Goal: Feedback & Contribution: Contribute content

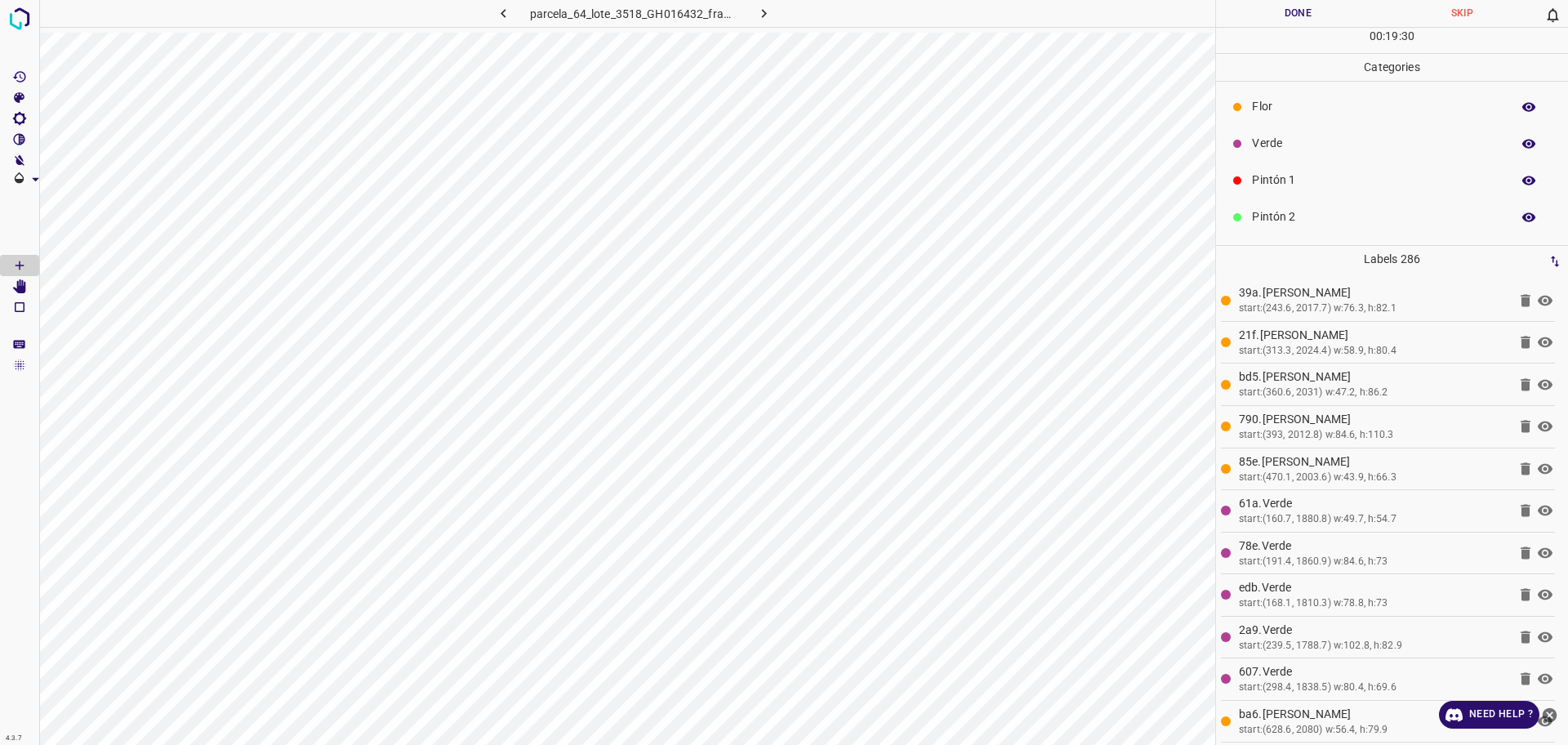
scroll to position [42, 0]
click at [1279, 148] on div "Pintón 1" at bounding box center [1391, 138] width 352 height 36
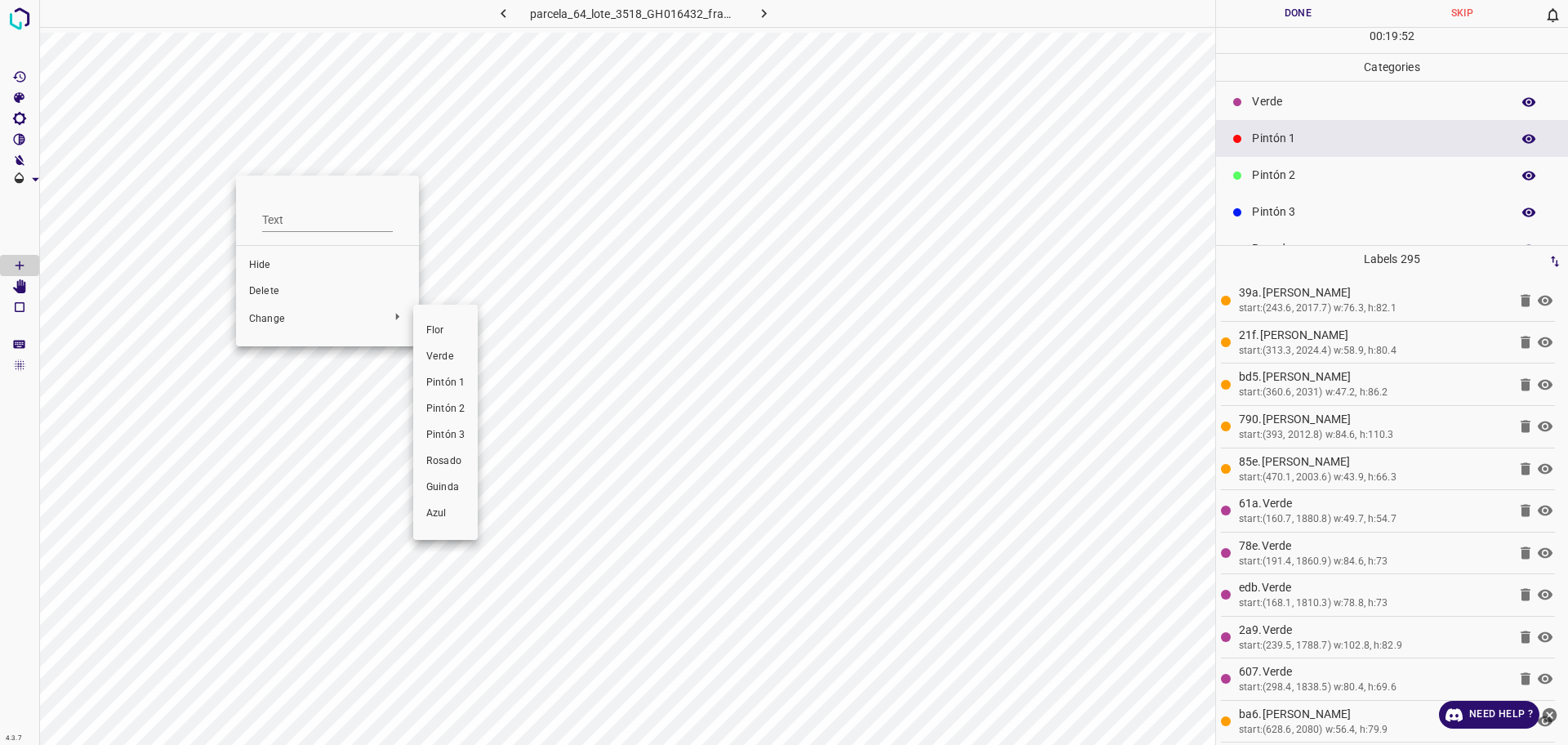
click at [456, 404] on span "Pintón 2" at bounding box center [445, 409] width 38 height 15
click at [1312, 165] on div "Pintón 2" at bounding box center [1391, 175] width 352 height 36
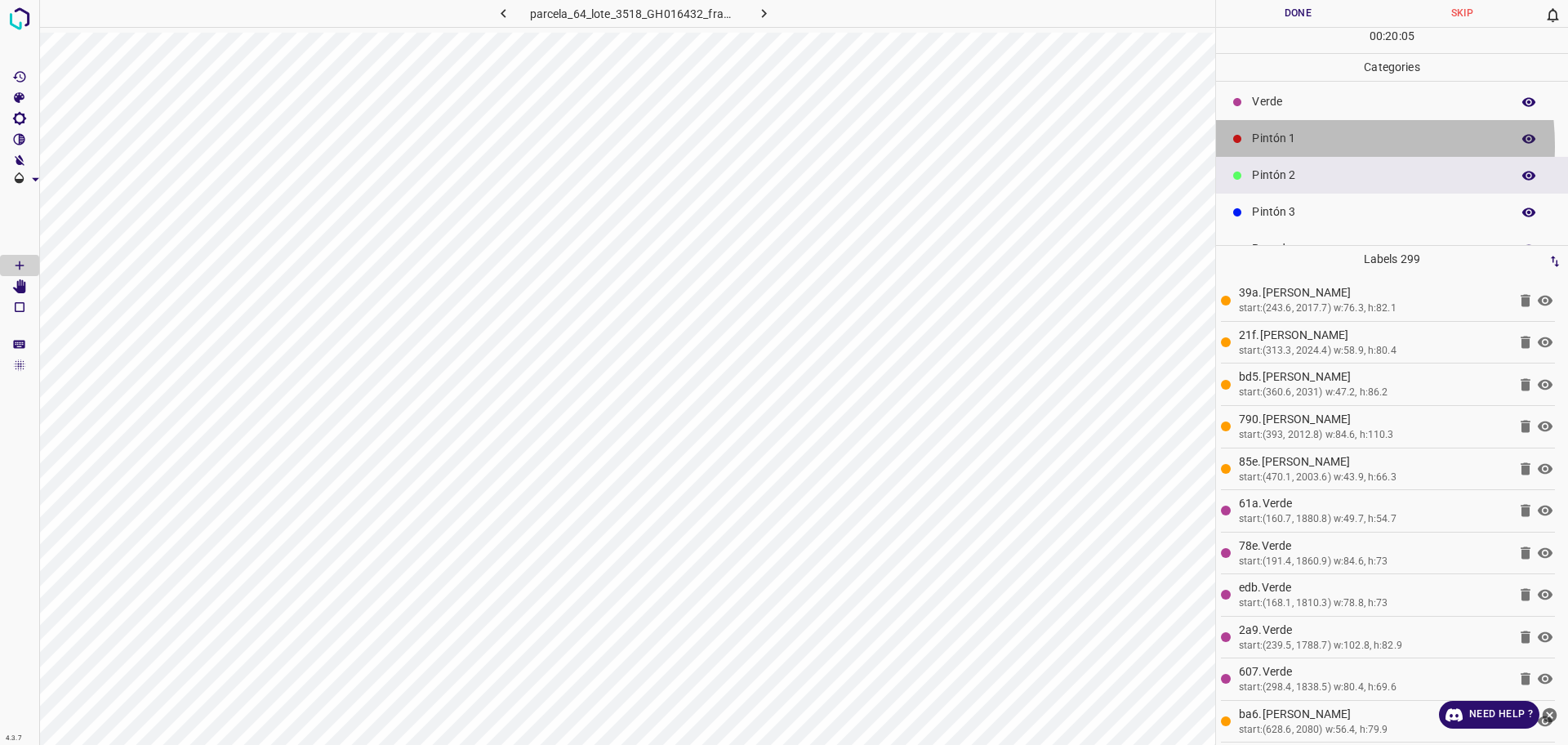
click at [1296, 146] on p "Pintón 1" at bounding box center [1377, 138] width 250 height 17
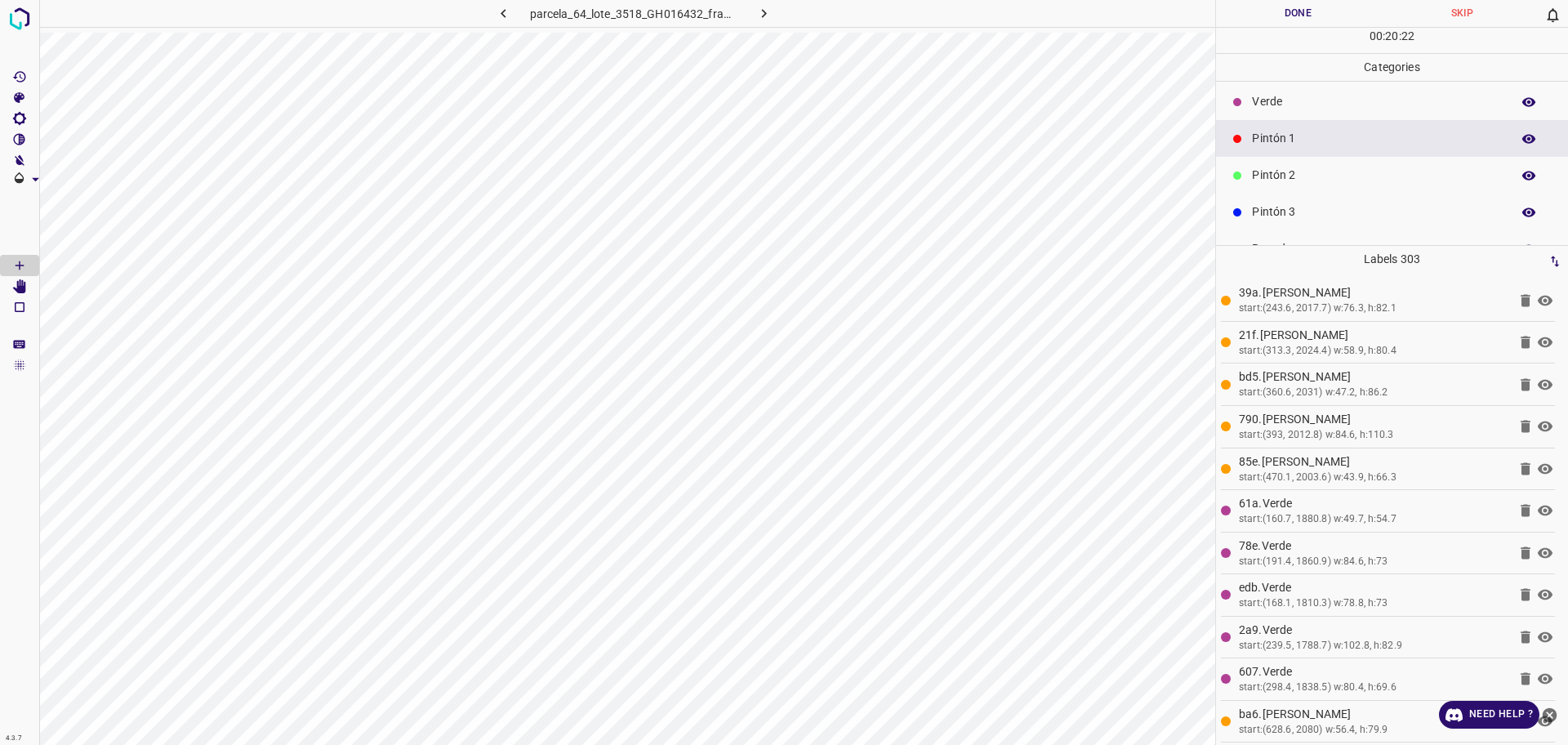
scroll to position [144, 0]
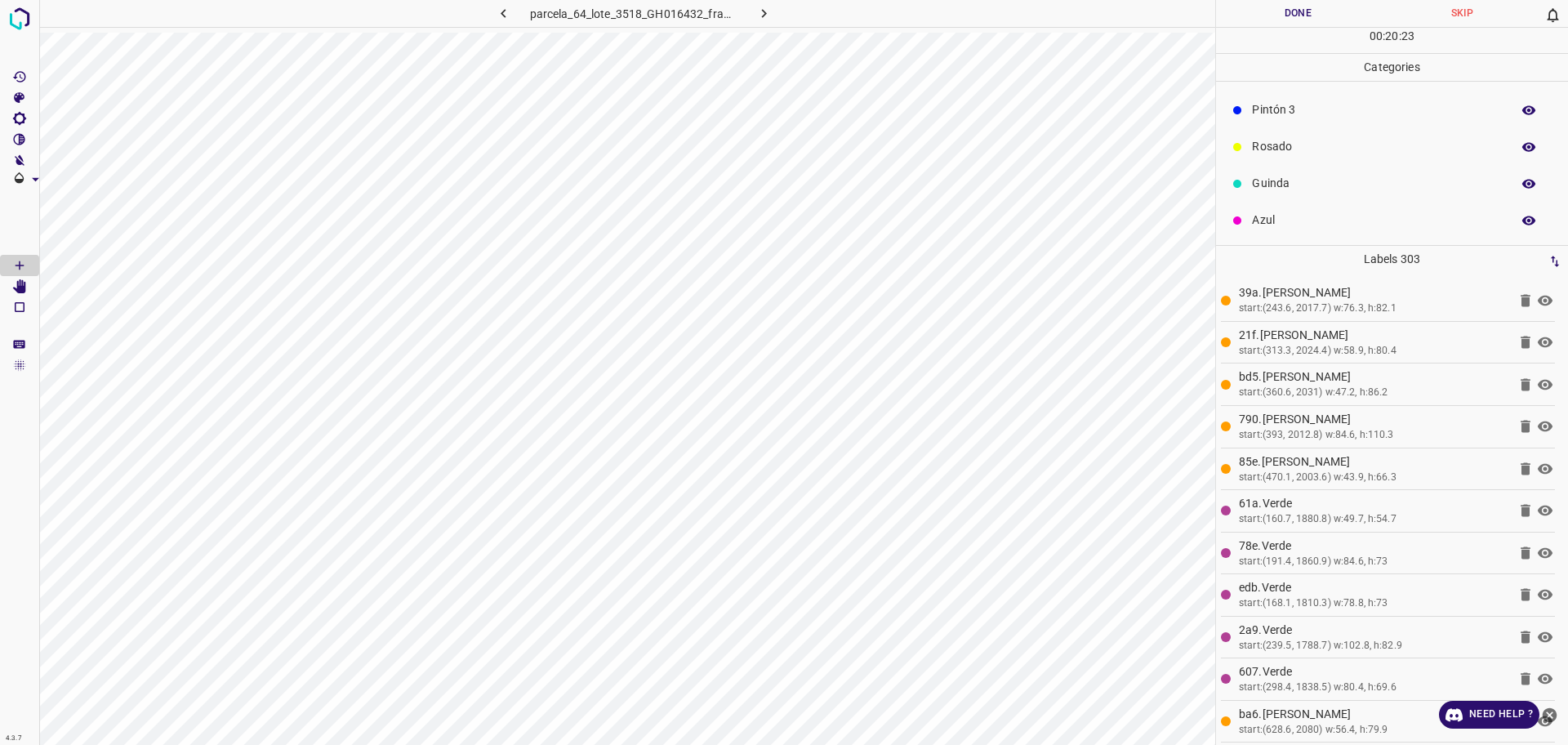
click at [1294, 220] on p "Azul" at bounding box center [1377, 219] width 250 height 17
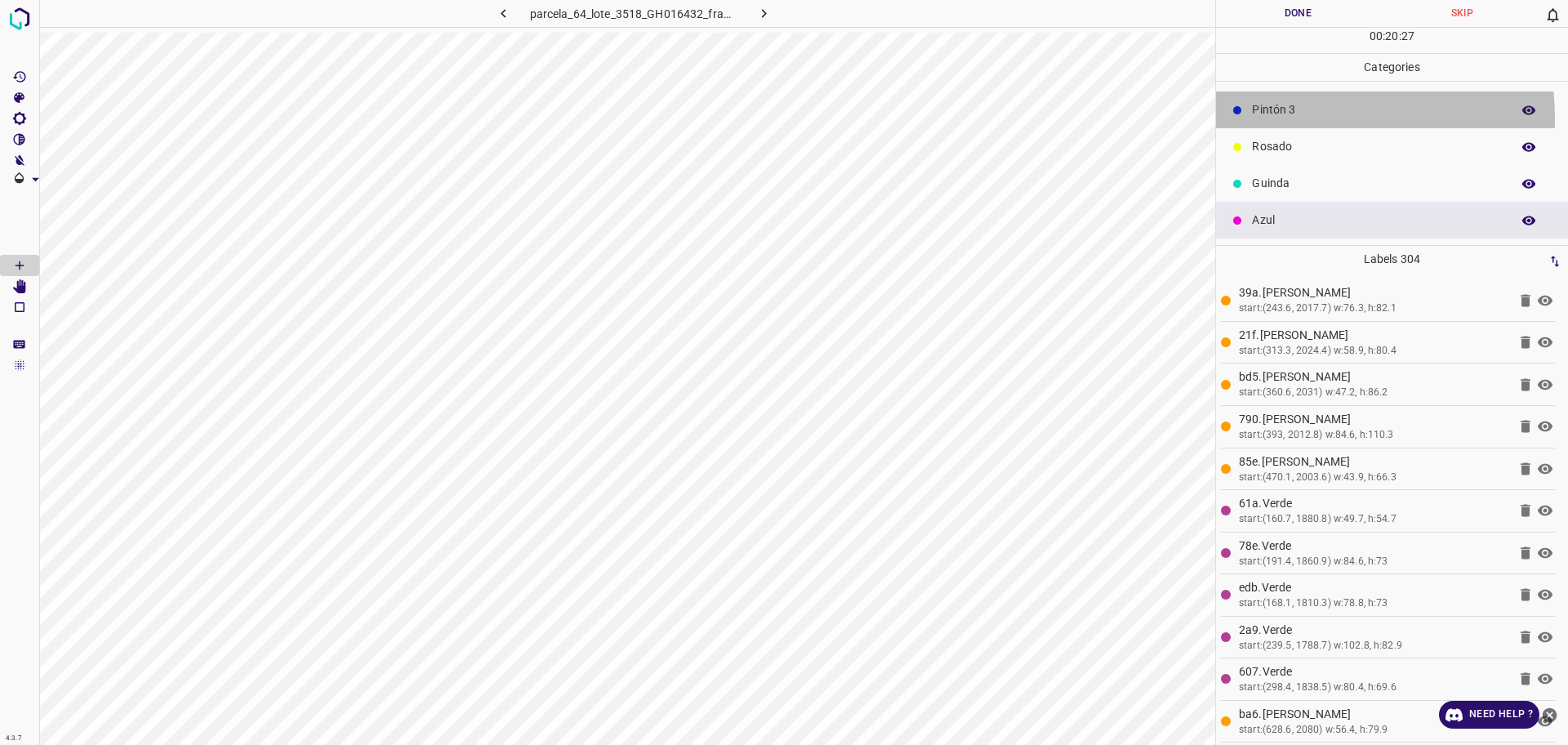
click at [1280, 118] on p "Pintón 3" at bounding box center [1377, 109] width 250 height 17
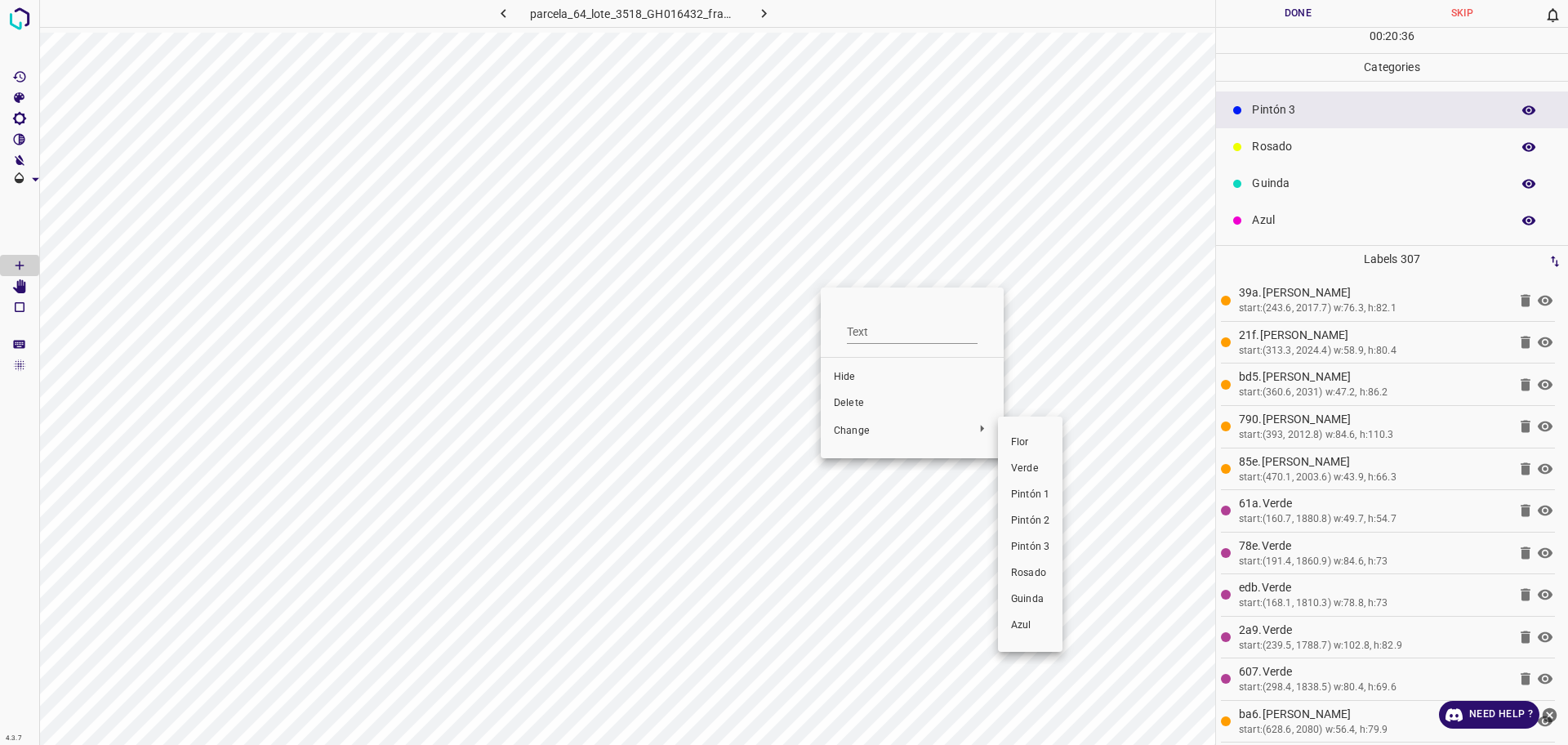
click at [848, 401] on div at bounding box center [784, 372] width 1568 height 745
click at [849, 403] on div at bounding box center [784, 372] width 1568 height 745
click at [852, 404] on span "Delete" at bounding box center [911, 403] width 157 height 15
click at [850, 404] on span "Delete" at bounding box center [911, 403] width 157 height 15
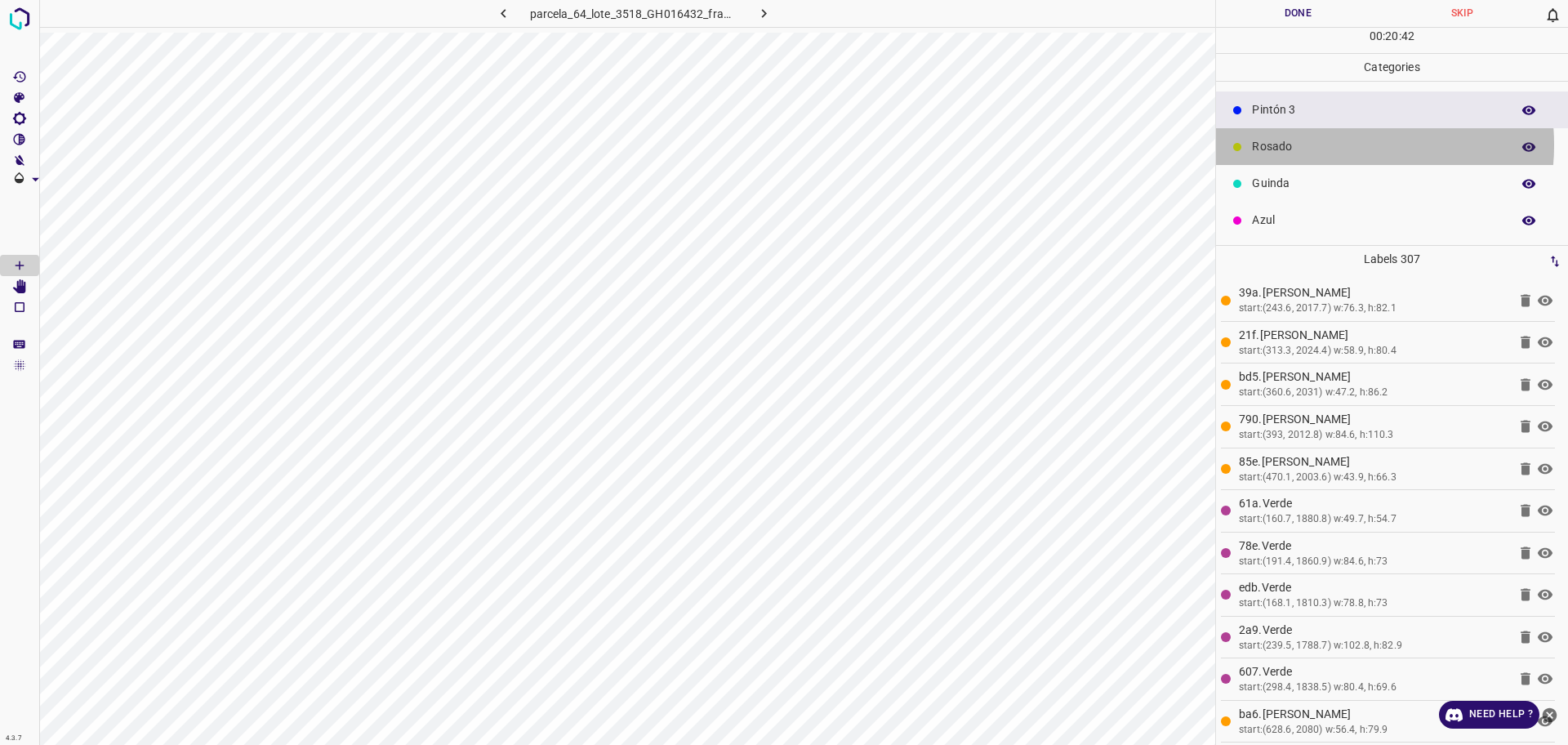
click at [1331, 145] on p "Rosado" at bounding box center [1377, 147] width 250 height 17
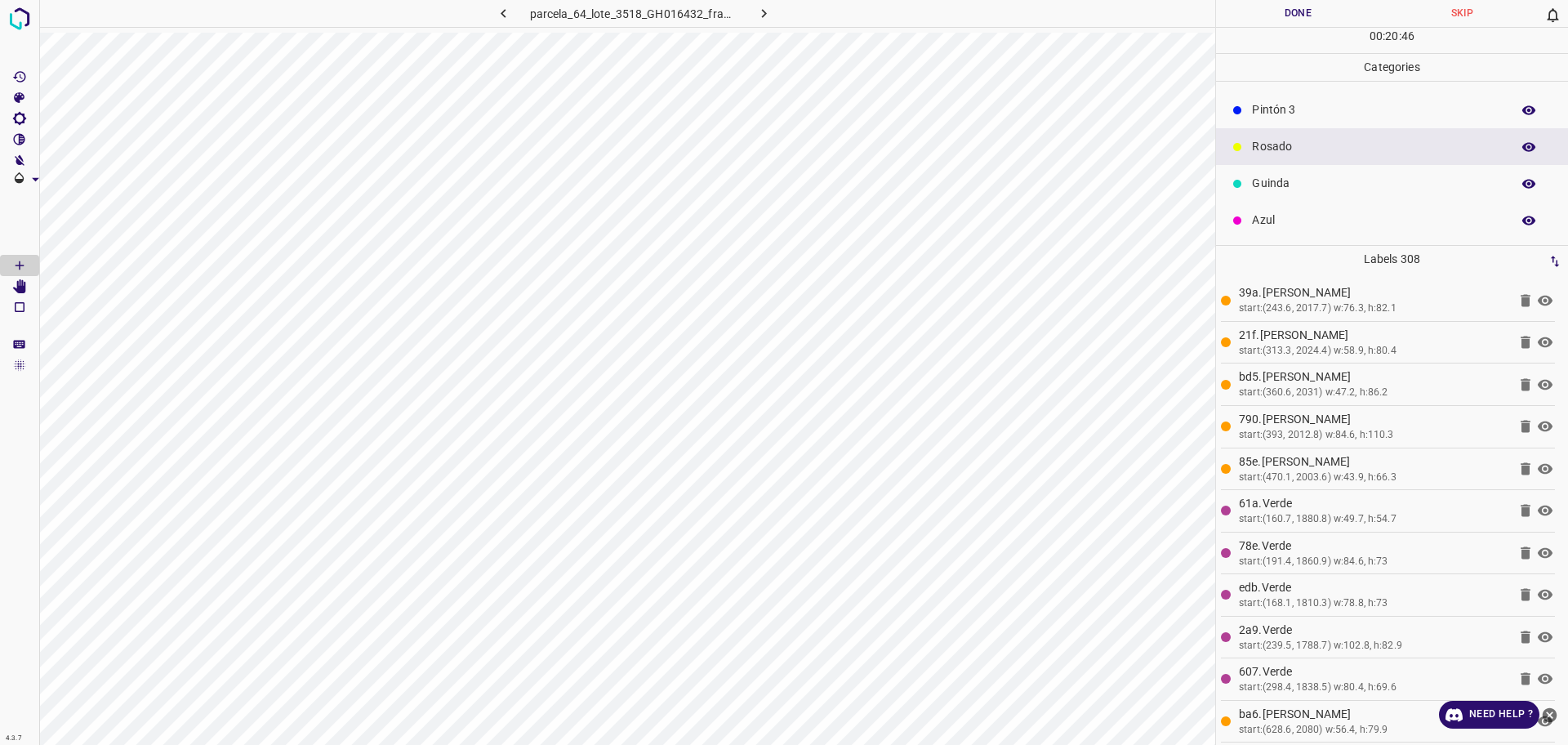
click at [1278, 105] on p "Pintón 3" at bounding box center [1377, 109] width 250 height 17
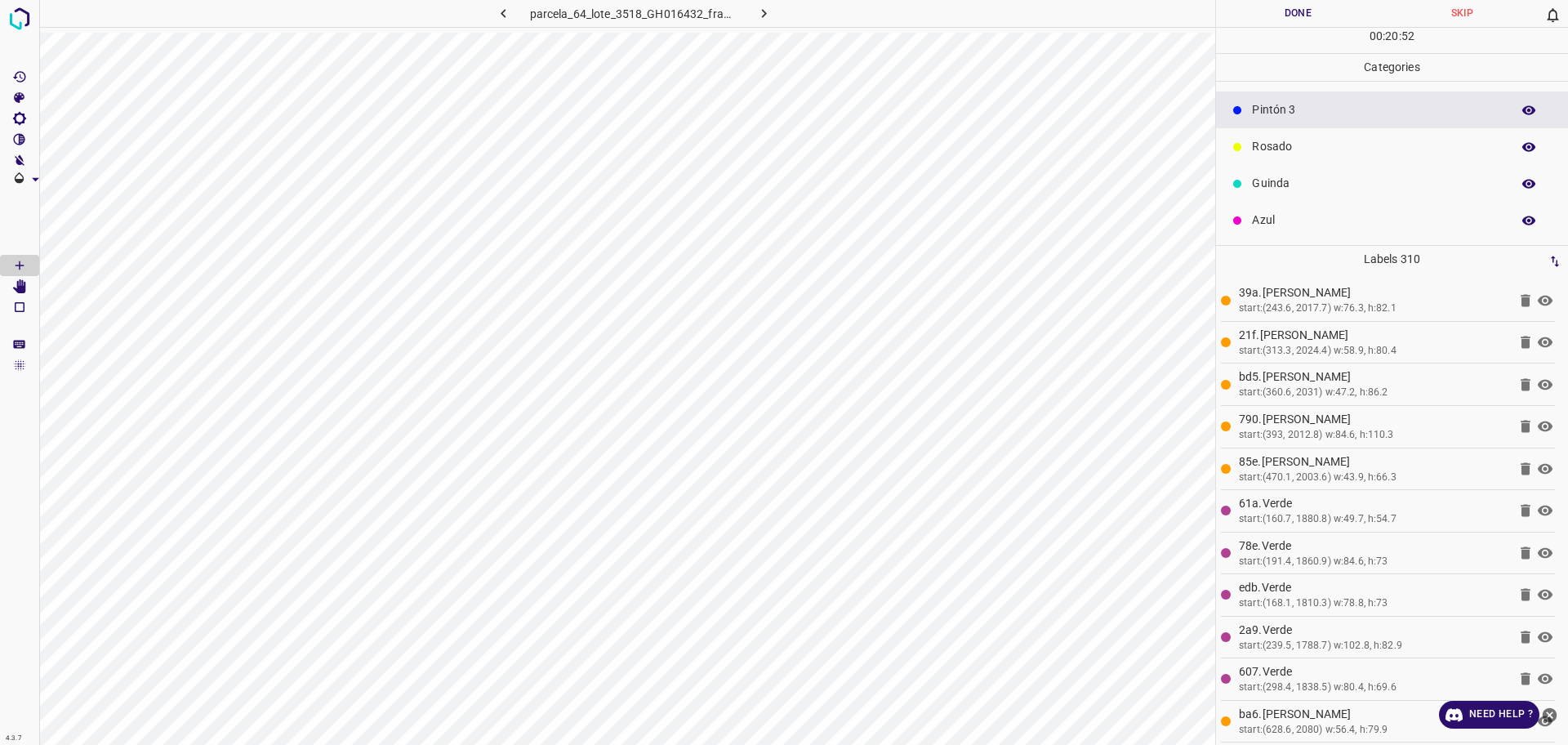
click at [1340, 181] on p "Guinda" at bounding box center [1377, 183] width 250 height 17
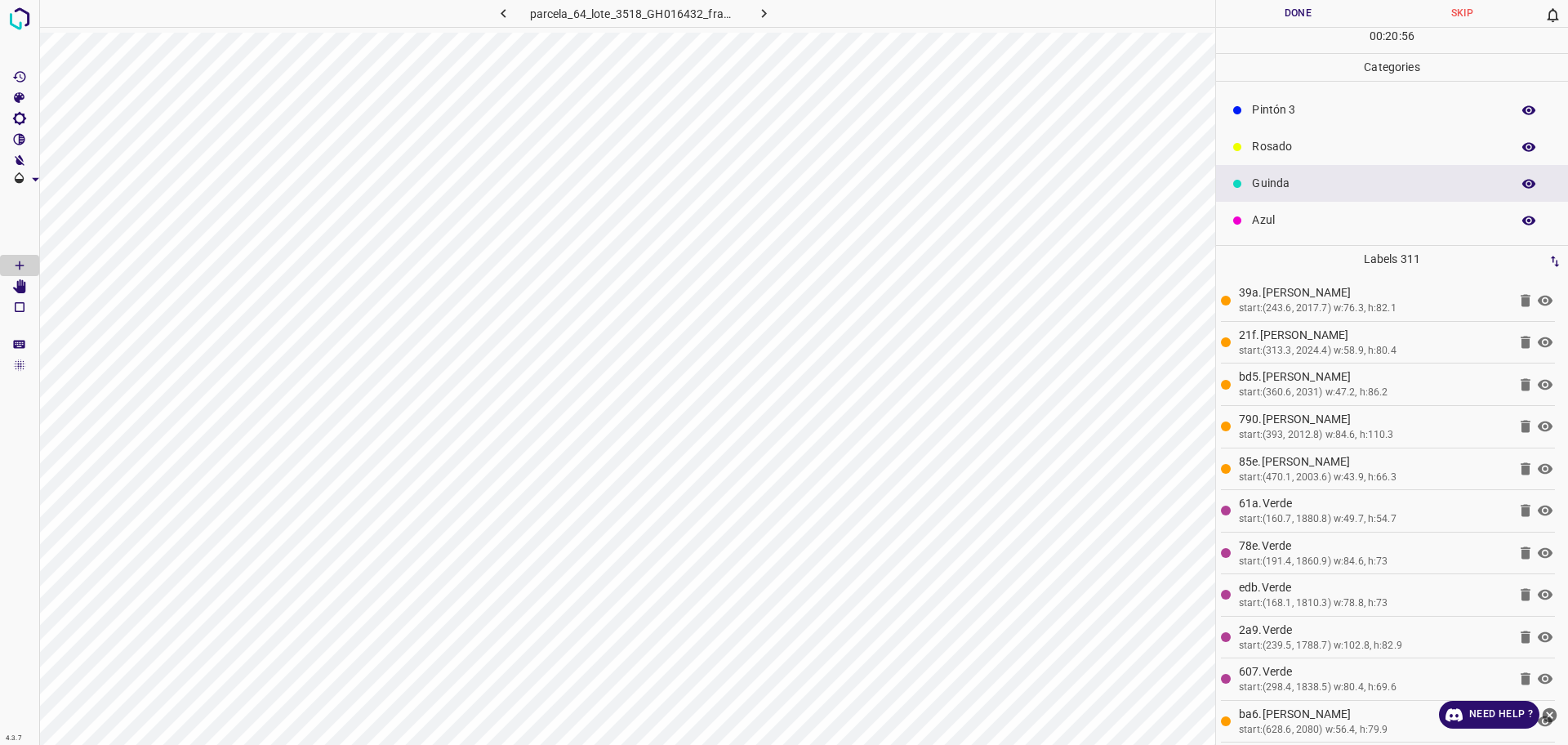
scroll to position [42, 0]
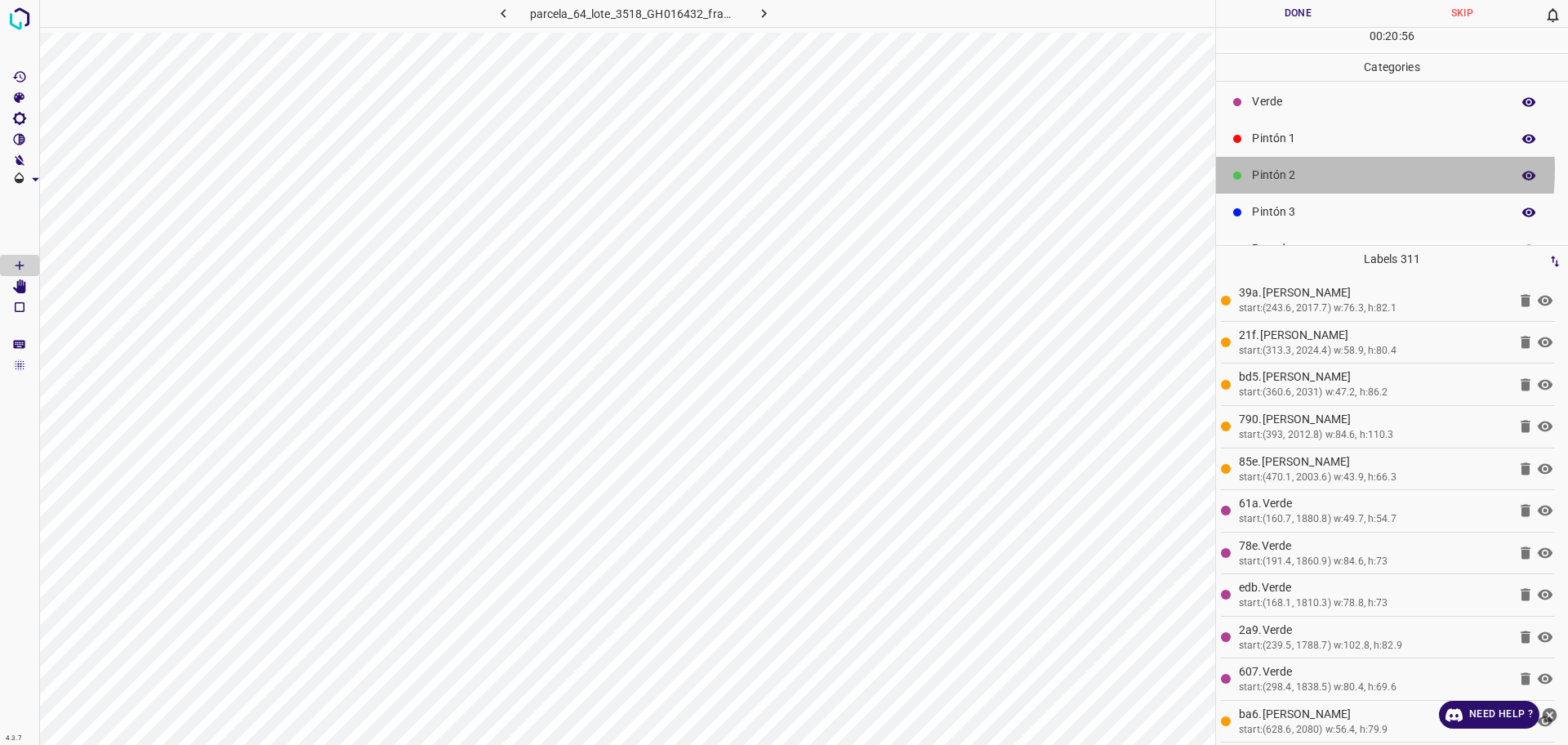
click at [1297, 169] on p "Pintón 2" at bounding box center [1377, 175] width 250 height 17
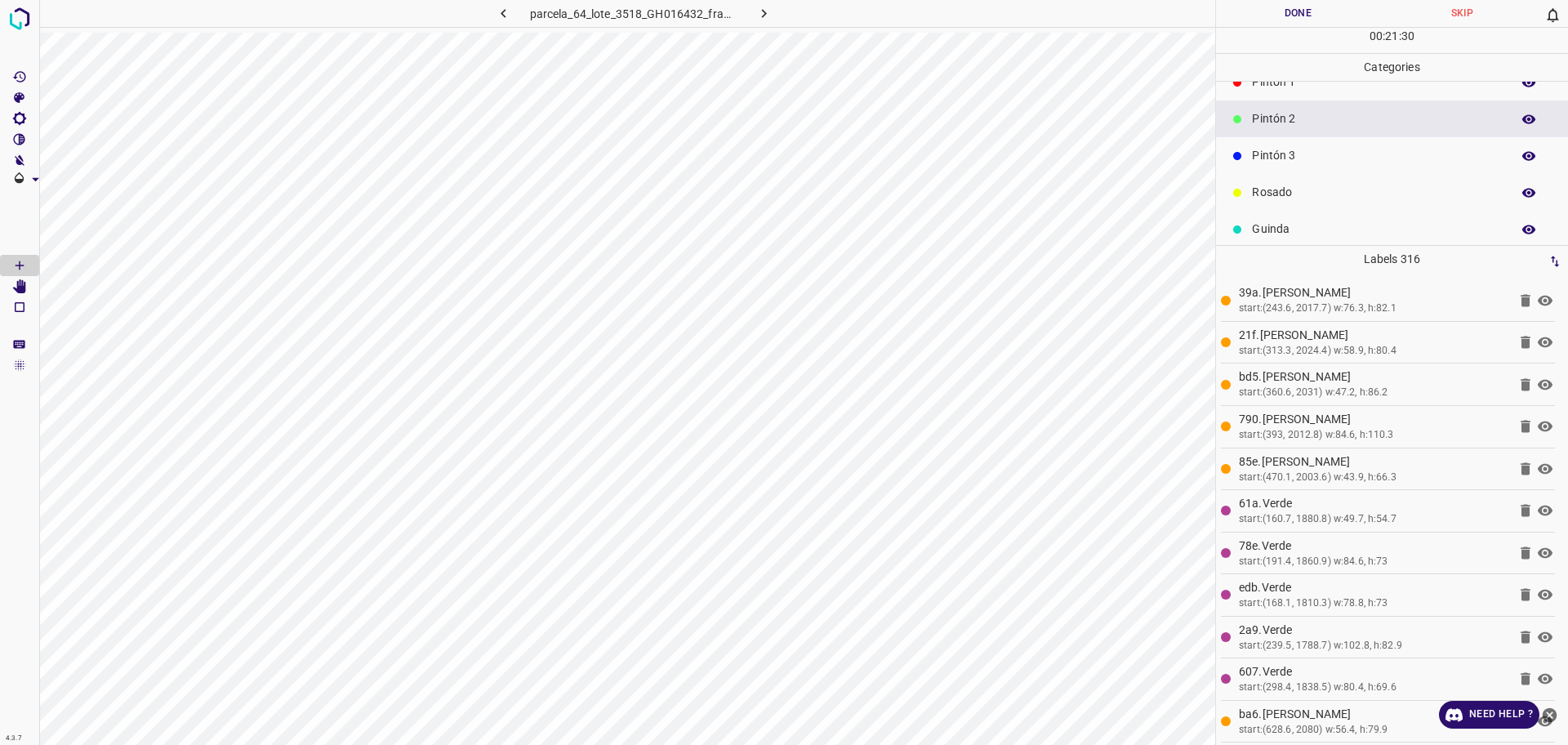
scroll to position [144, 0]
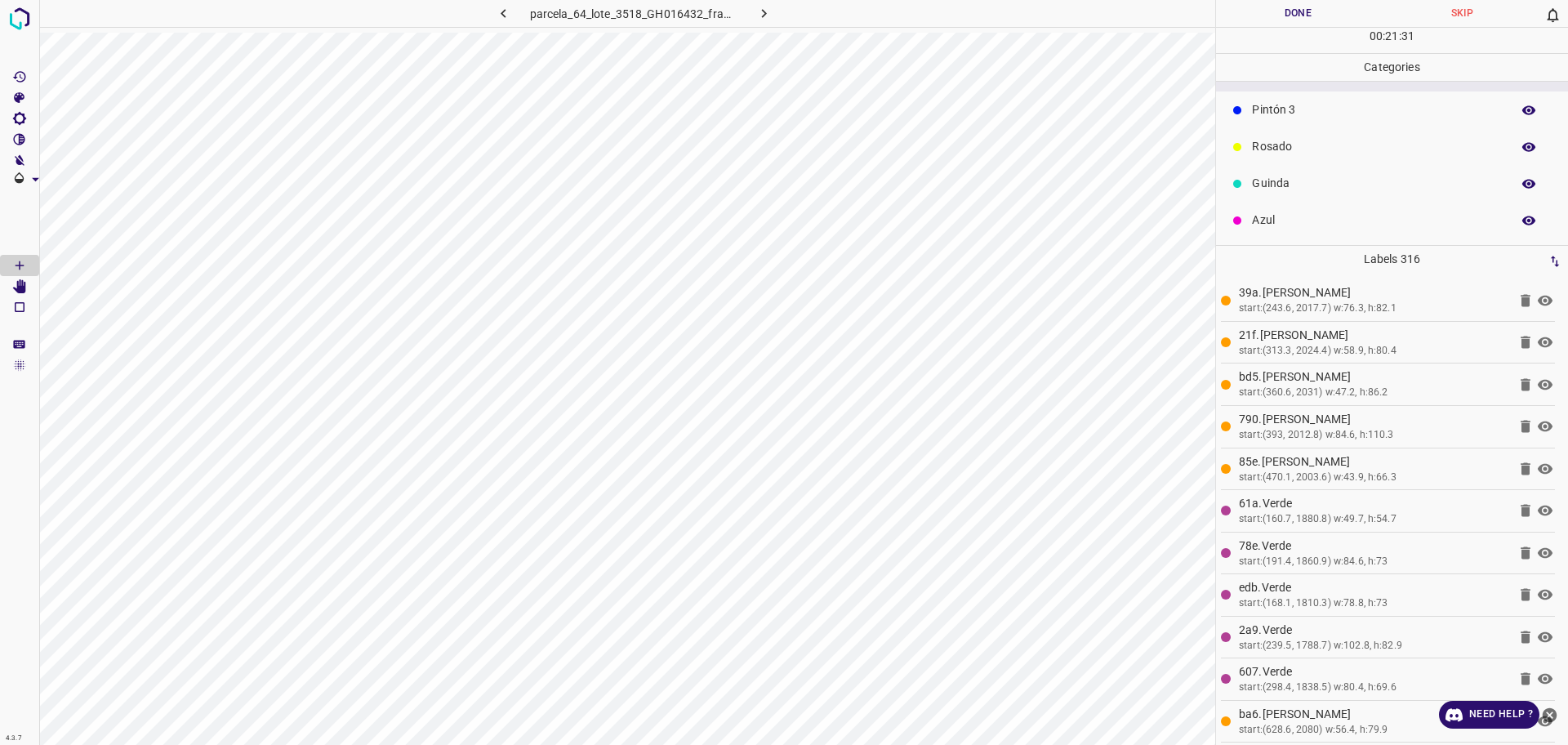
click at [1288, 120] on div "Pintón 3" at bounding box center [1391, 109] width 352 height 36
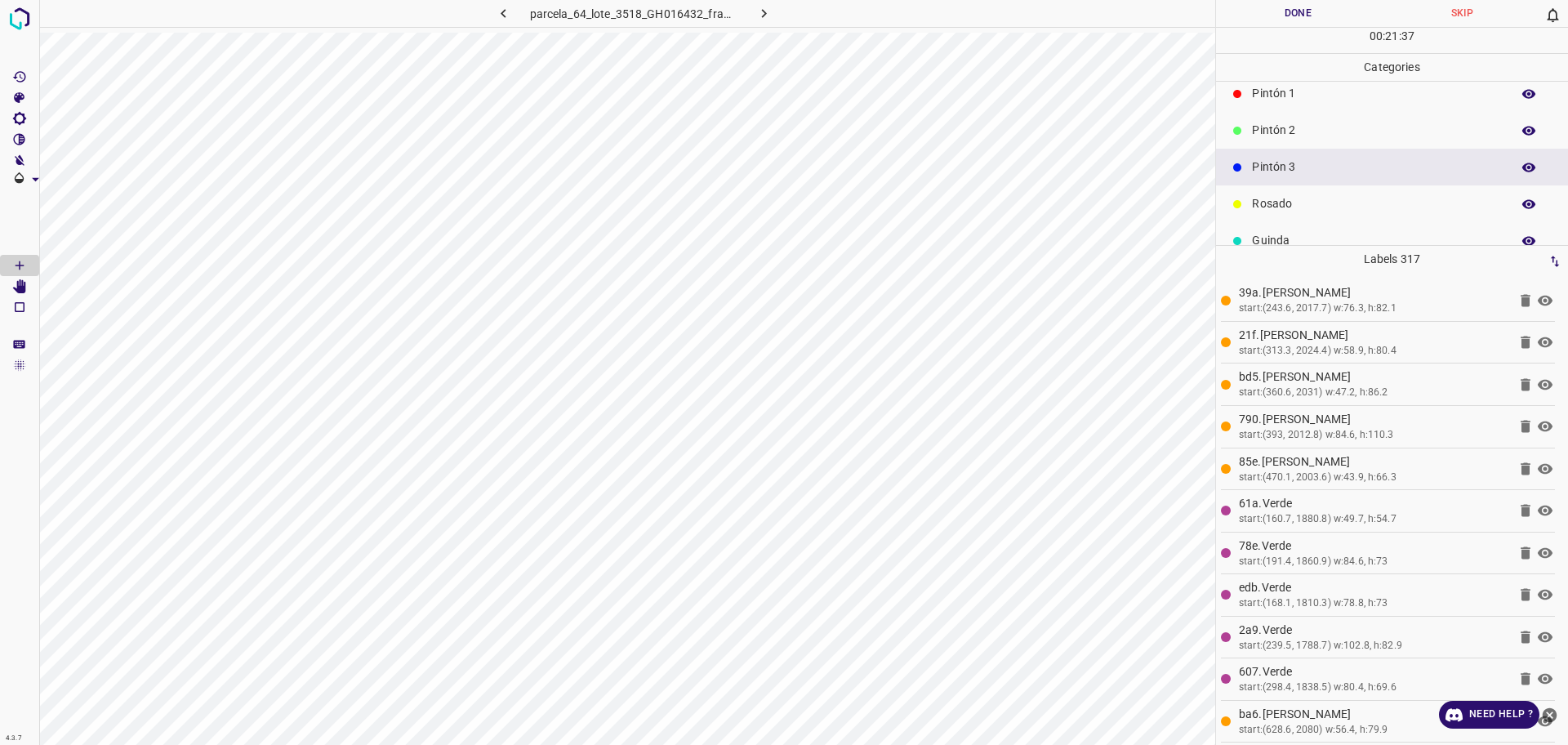
scroll to position [42, 0]
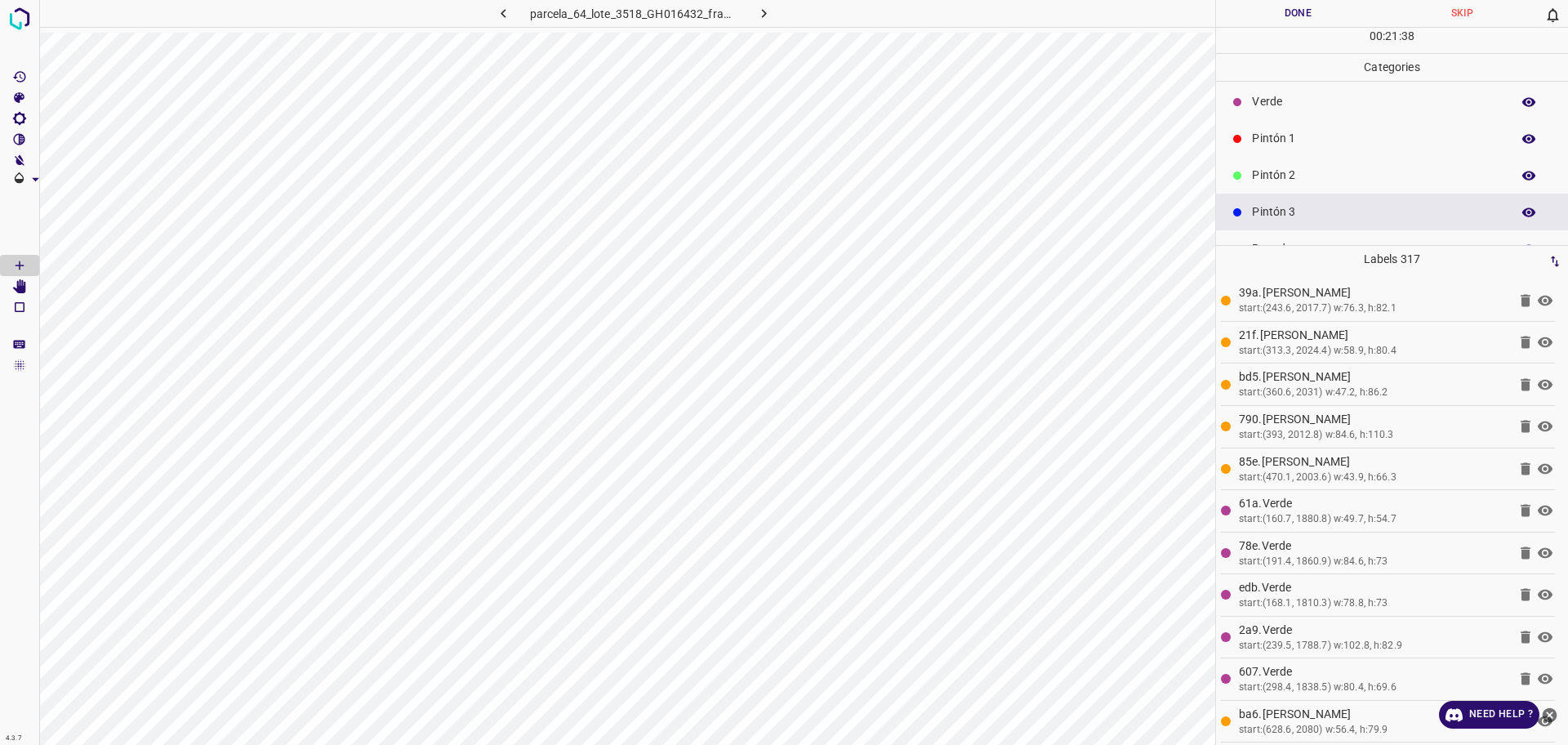
click at [1295, 131] on p "Pintón 1" at bounding box center [1377, 138] width 250 height 17
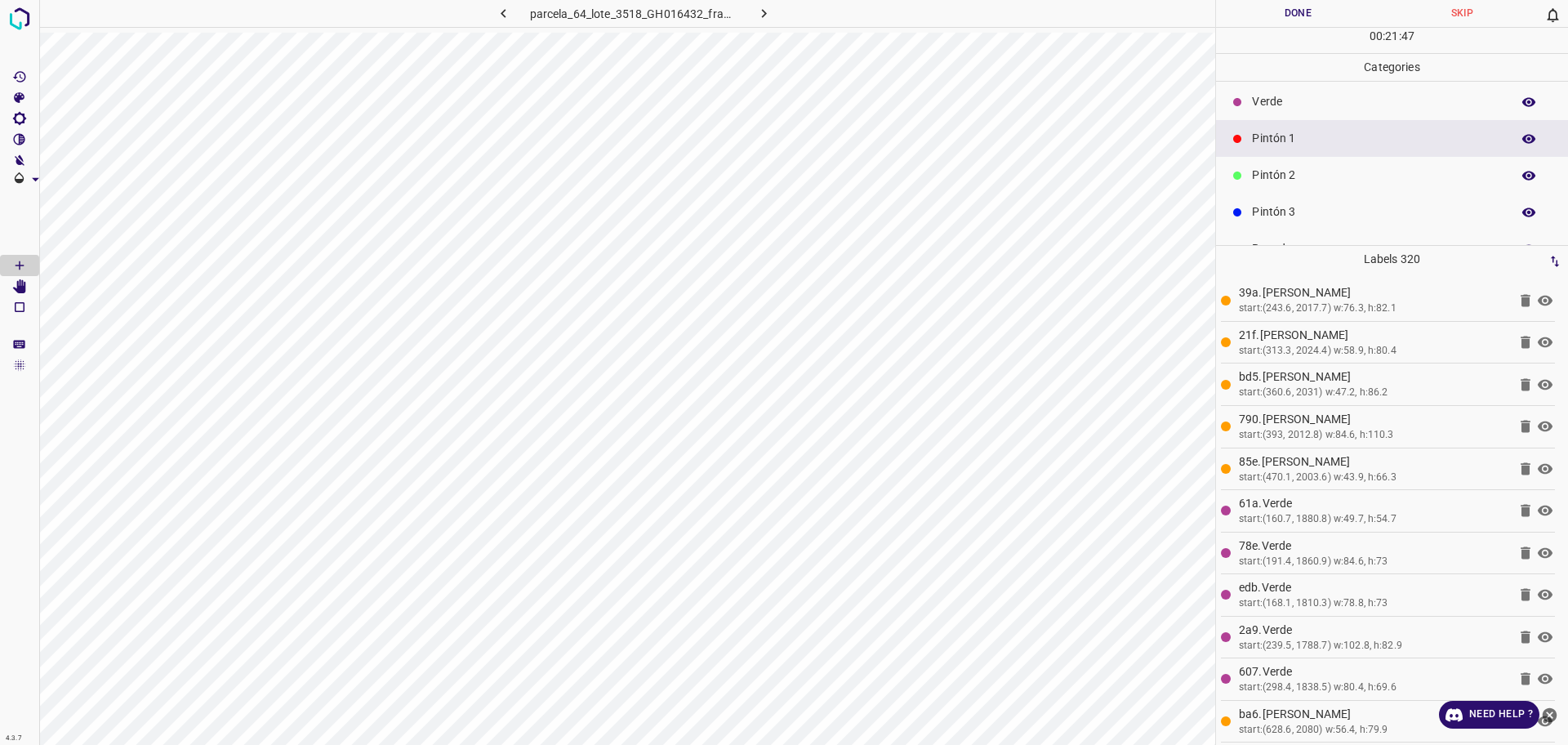
click at [1257, 170] on p "Pintón 2" at bounding box center [1377, 175] width 250 height 17
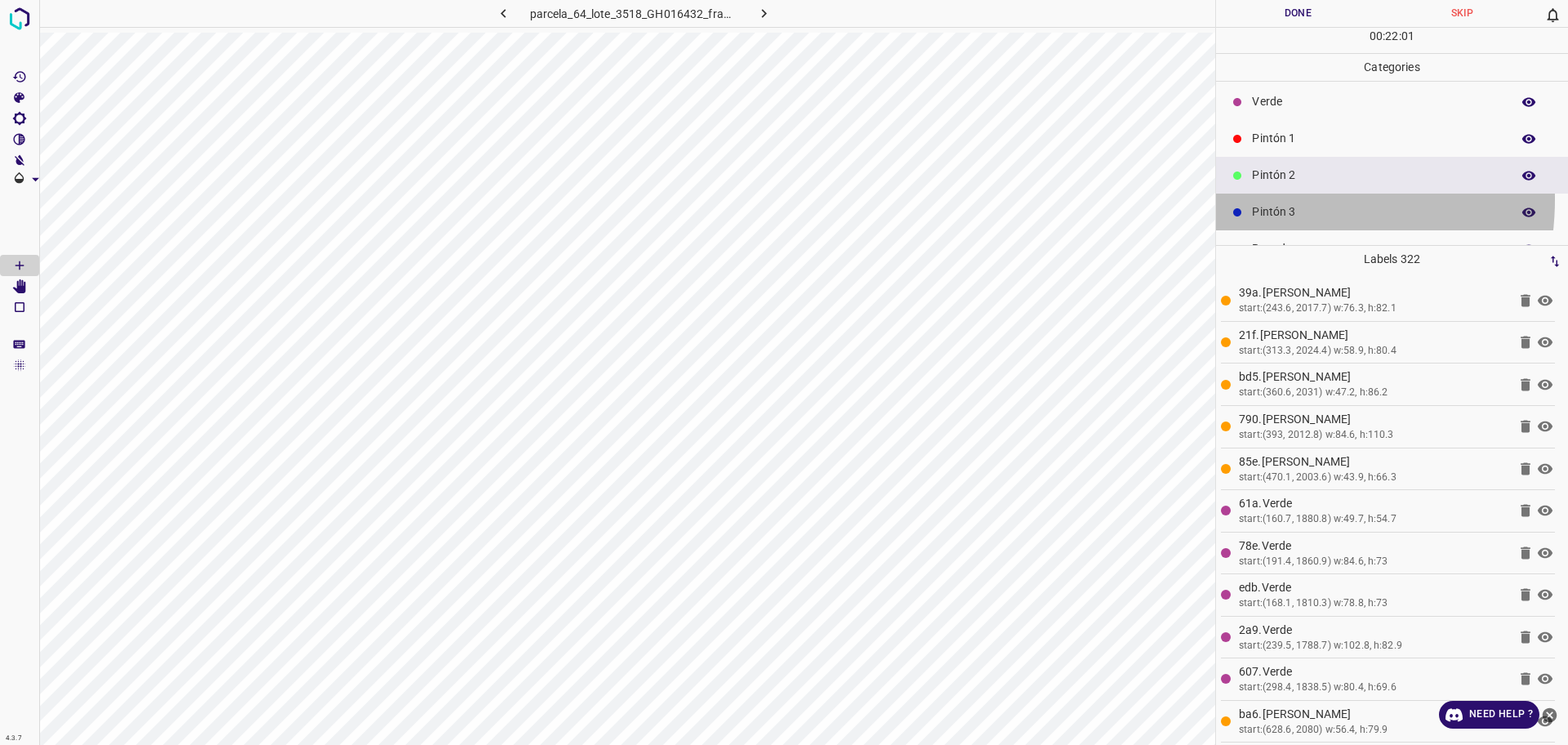
click at [1268, 199] on div "Pintón 3" at bounding box center [1391, 211] width 352 height 36
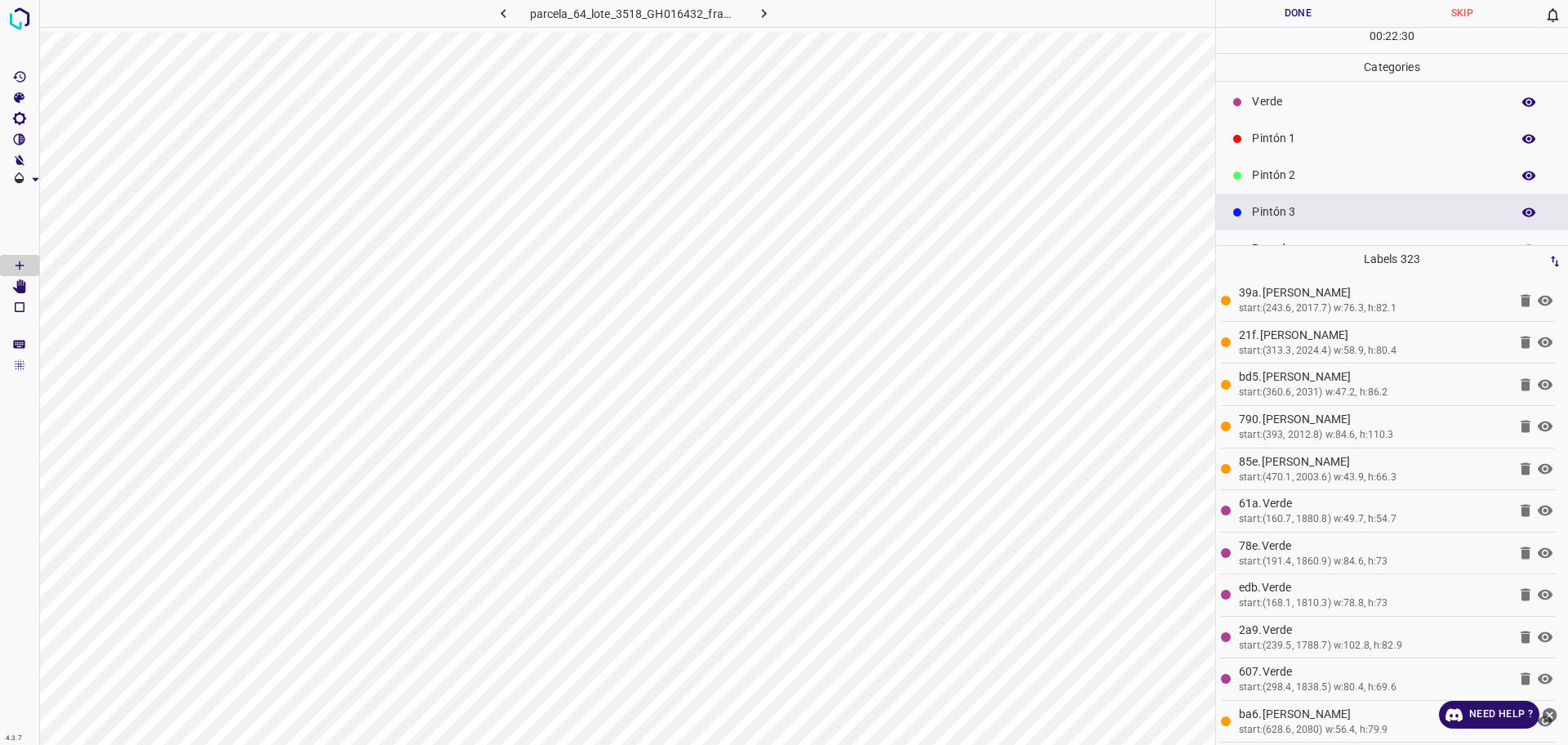
click at [1283, 174] on p "Pintón 2" at bounding box center [1377, 175] width 250 height 17
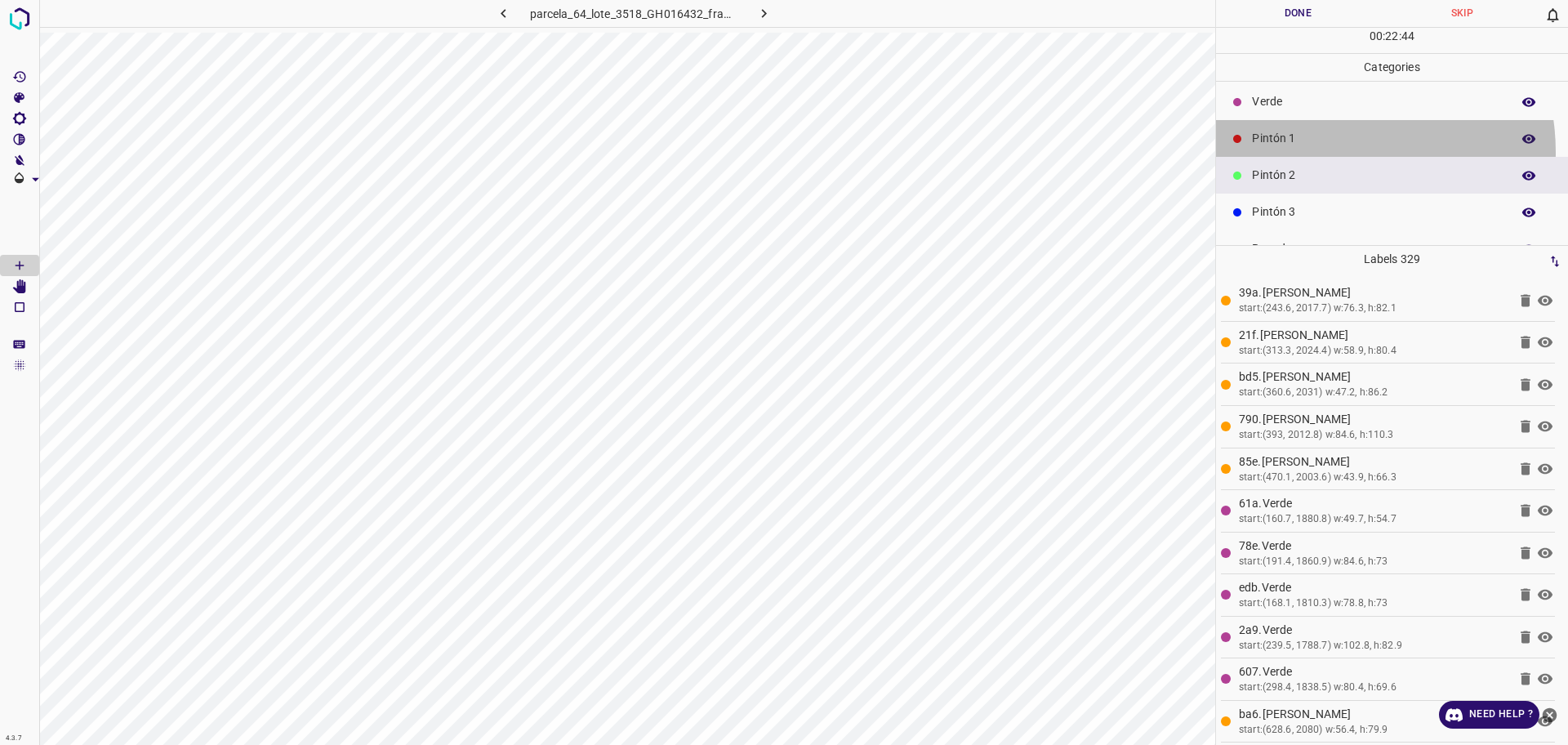
click at [1322, 152] on div "Pintón 1" at bounding box center [1391, 138] width 352 height 36
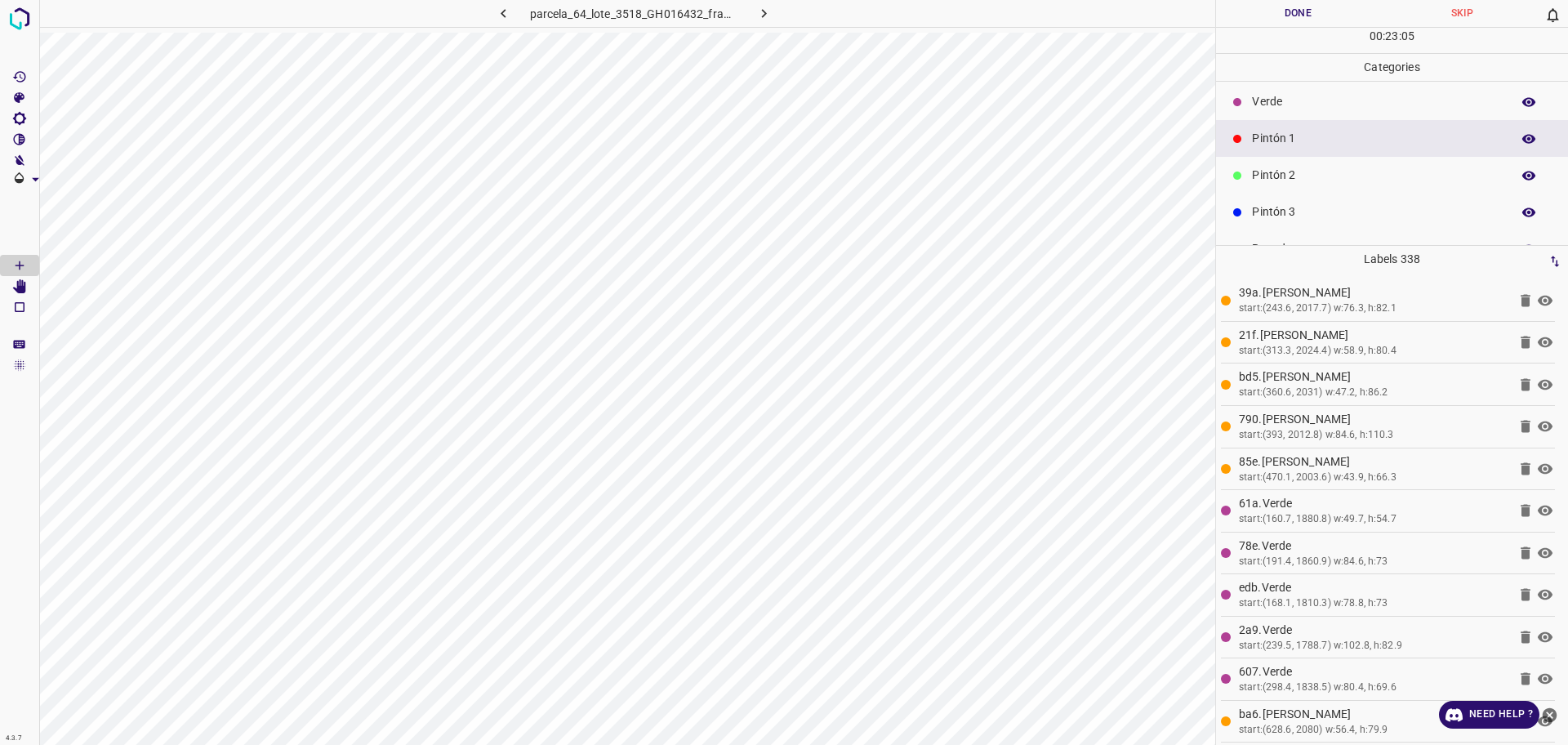
scroll to position [144, 0]
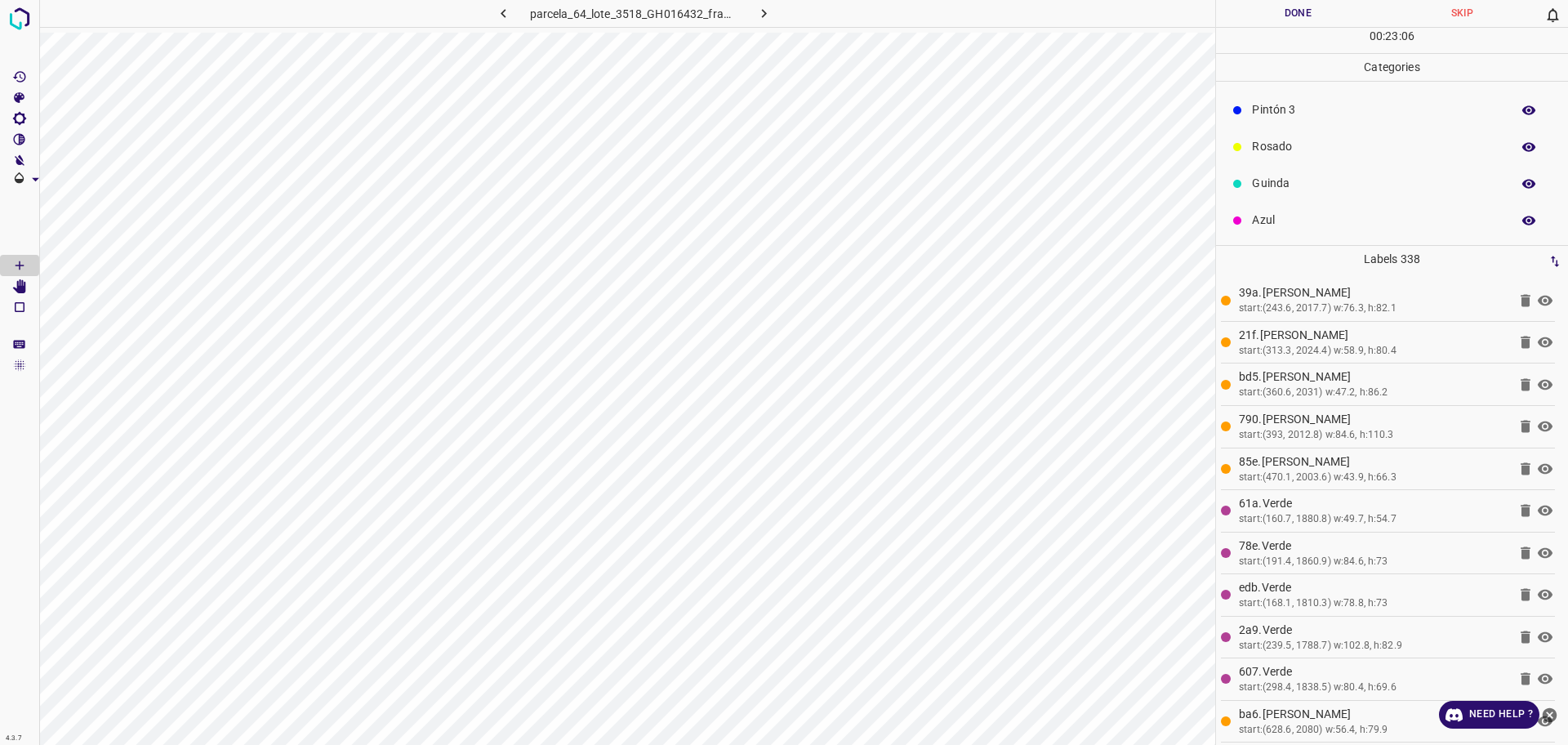
click at [1304, 184] on p "Guinda" at bounding box center [1377, 183] width 250 height 17
click at [1301, 150] on p "Verde" at bounding box center [1377, 143] width 250 height 17
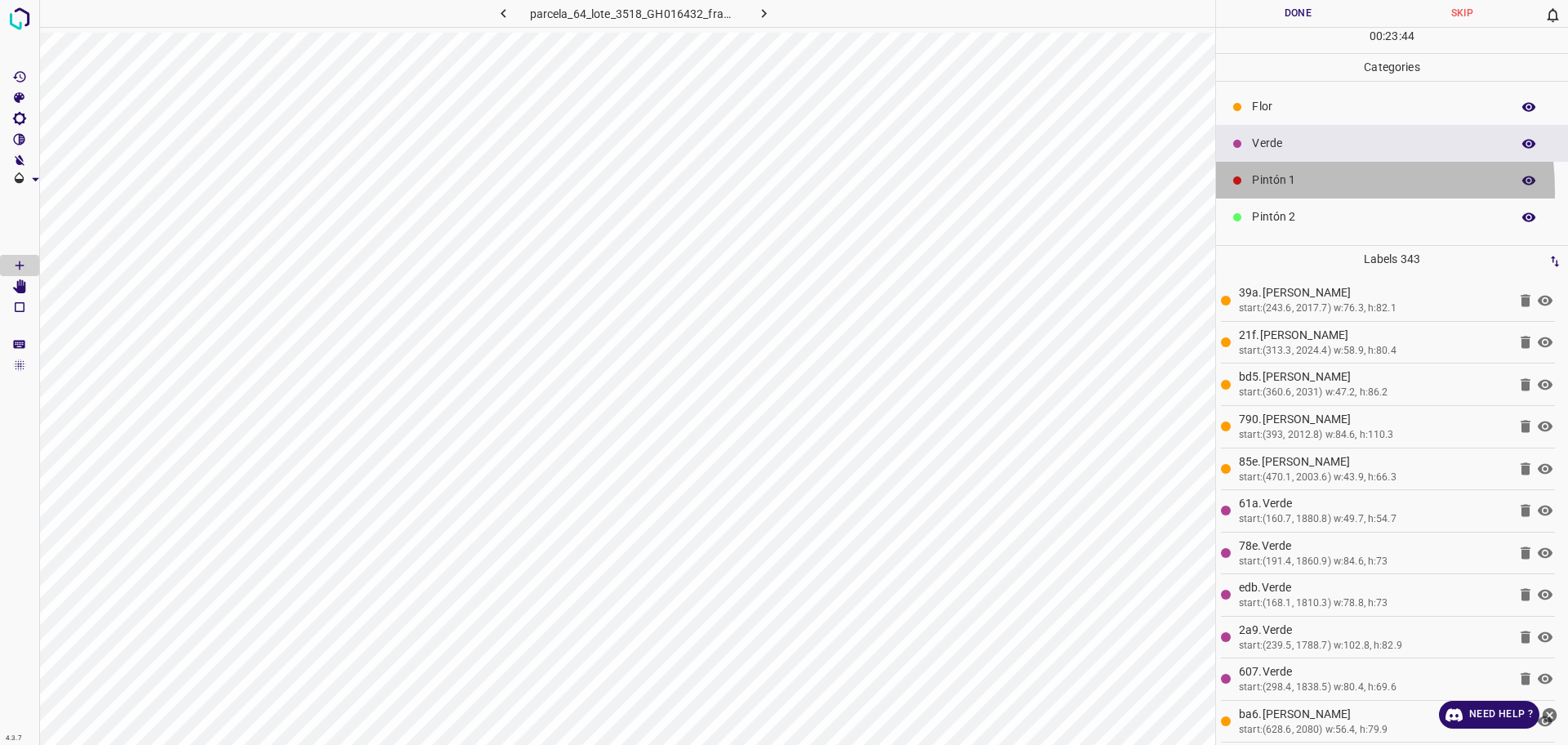
click at [1258, 191] on div "Pintón 1" at bounding box center [1391, 179] width 352 height 36
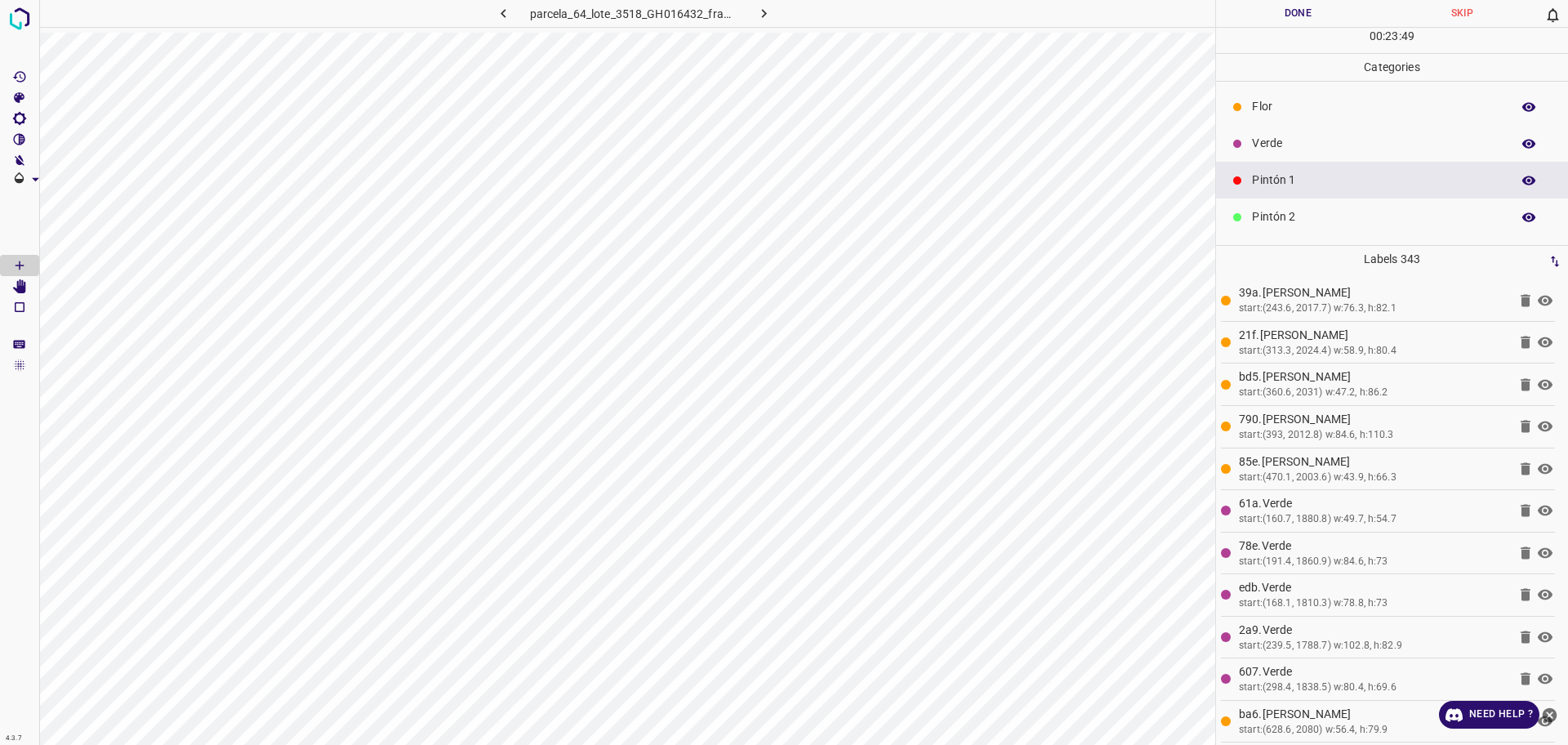
click at [1283, 220] on p "Pintón 2" at bounding box center [1377, 217] width 250 height 17
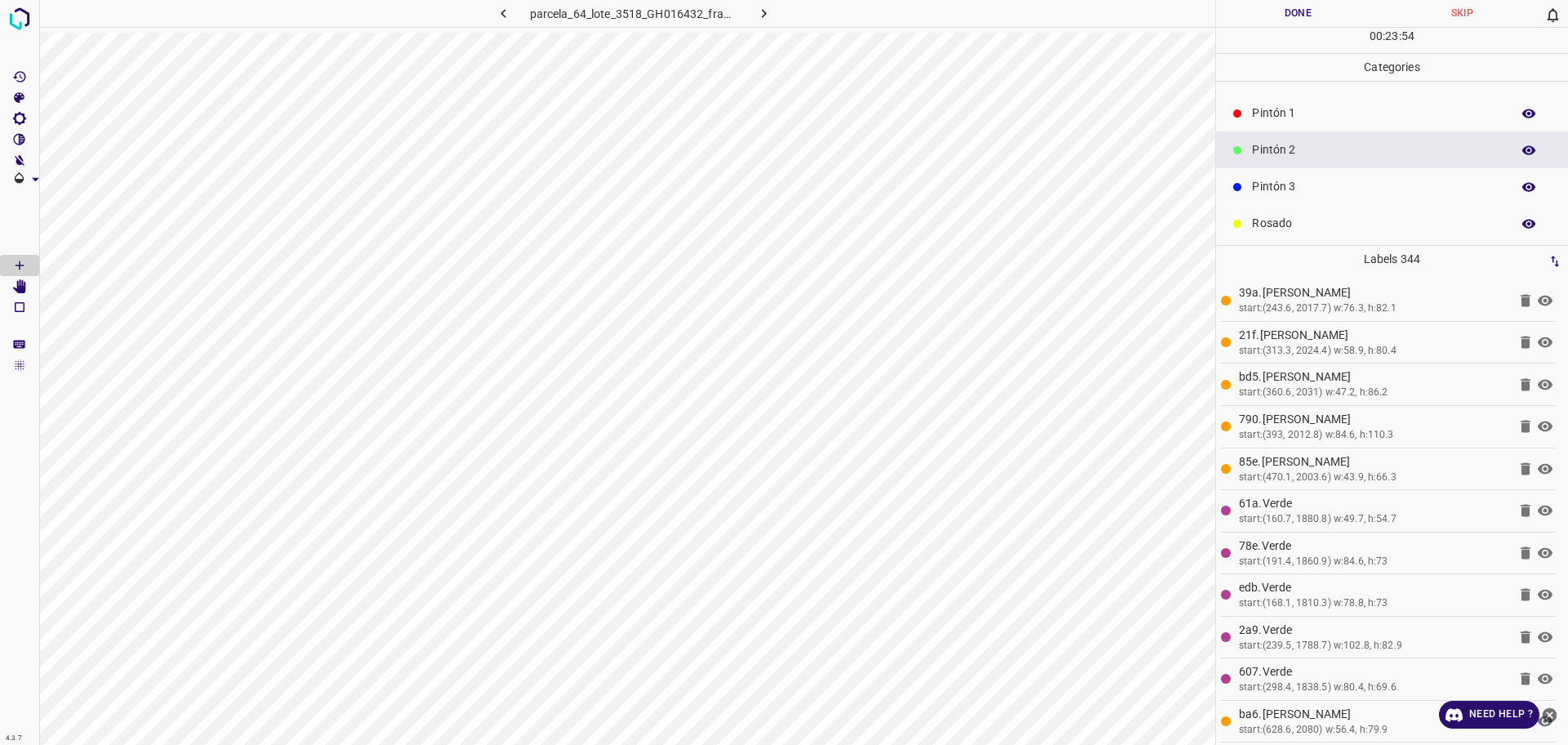
scroll to position [102, 0]
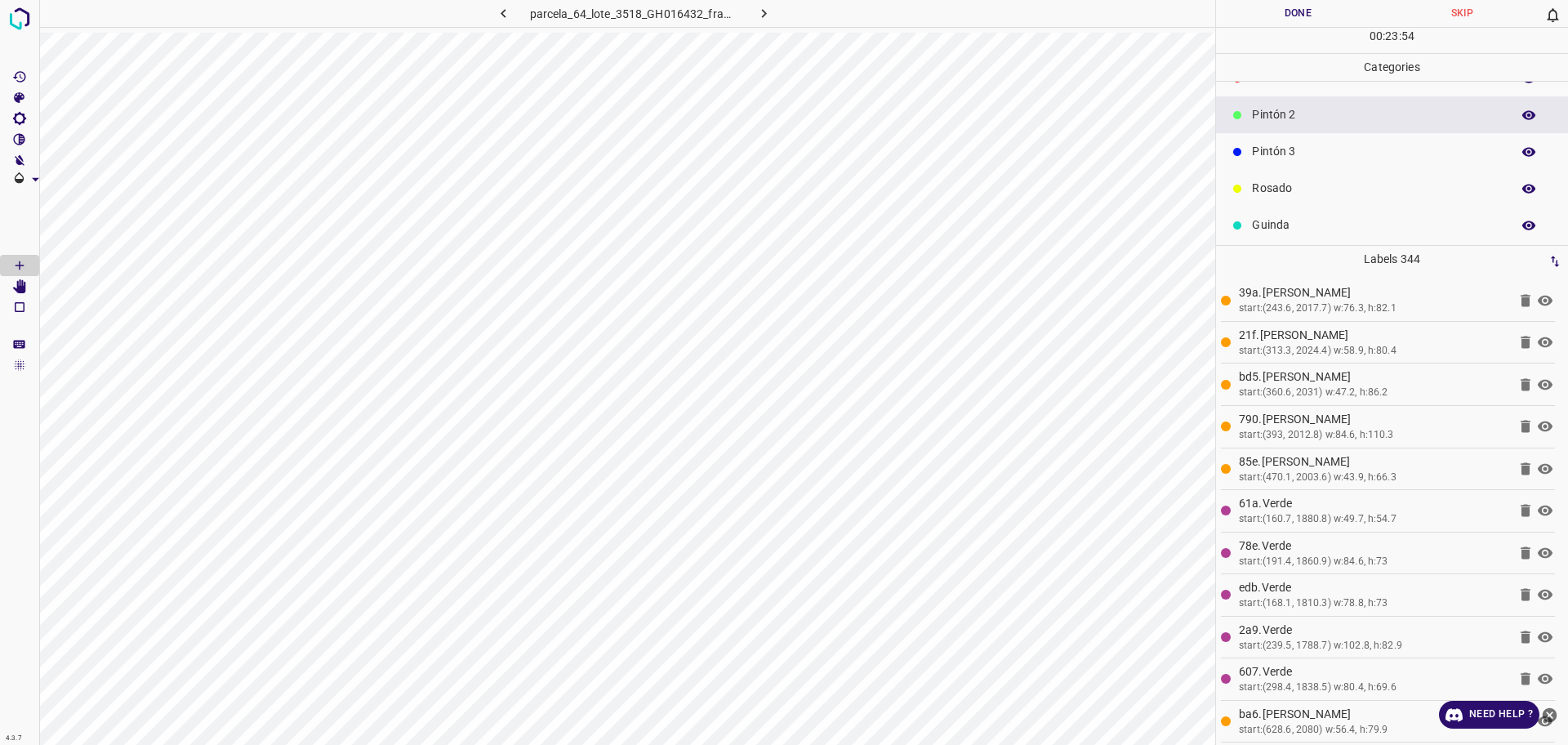
click at [1312, 201] on div "Rosado" at bounding box center [1391, 187] width 352 height 36
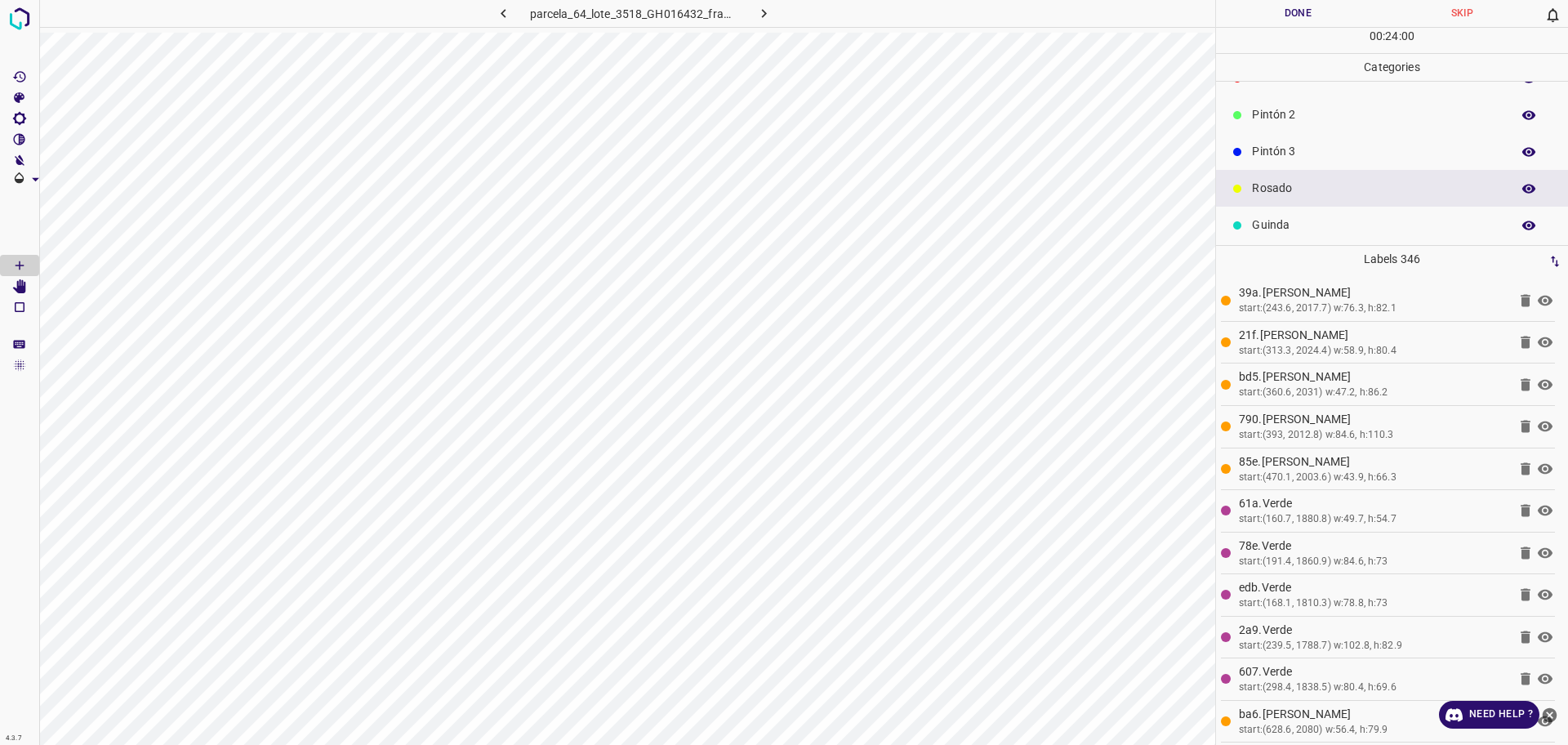
scroll to position [0, 0]
click at [1294, 184] on p "Pintón 1" at bounding box center [1377, 179] width 250 height 17
click at [1283, 213] on p "Pintón 2" at bounding box center [1377, 217] width 250 height 17
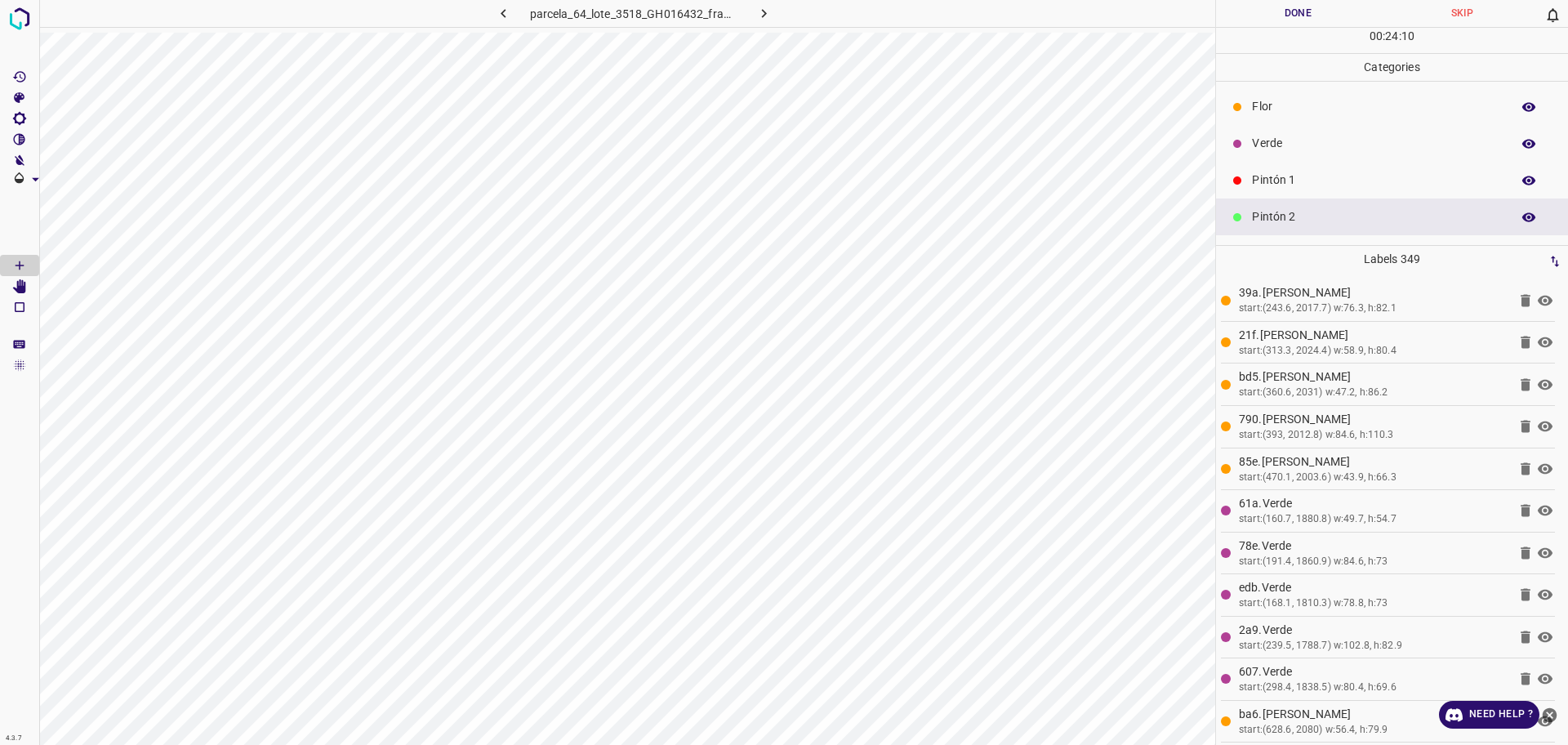
scroll to position [102, 0]
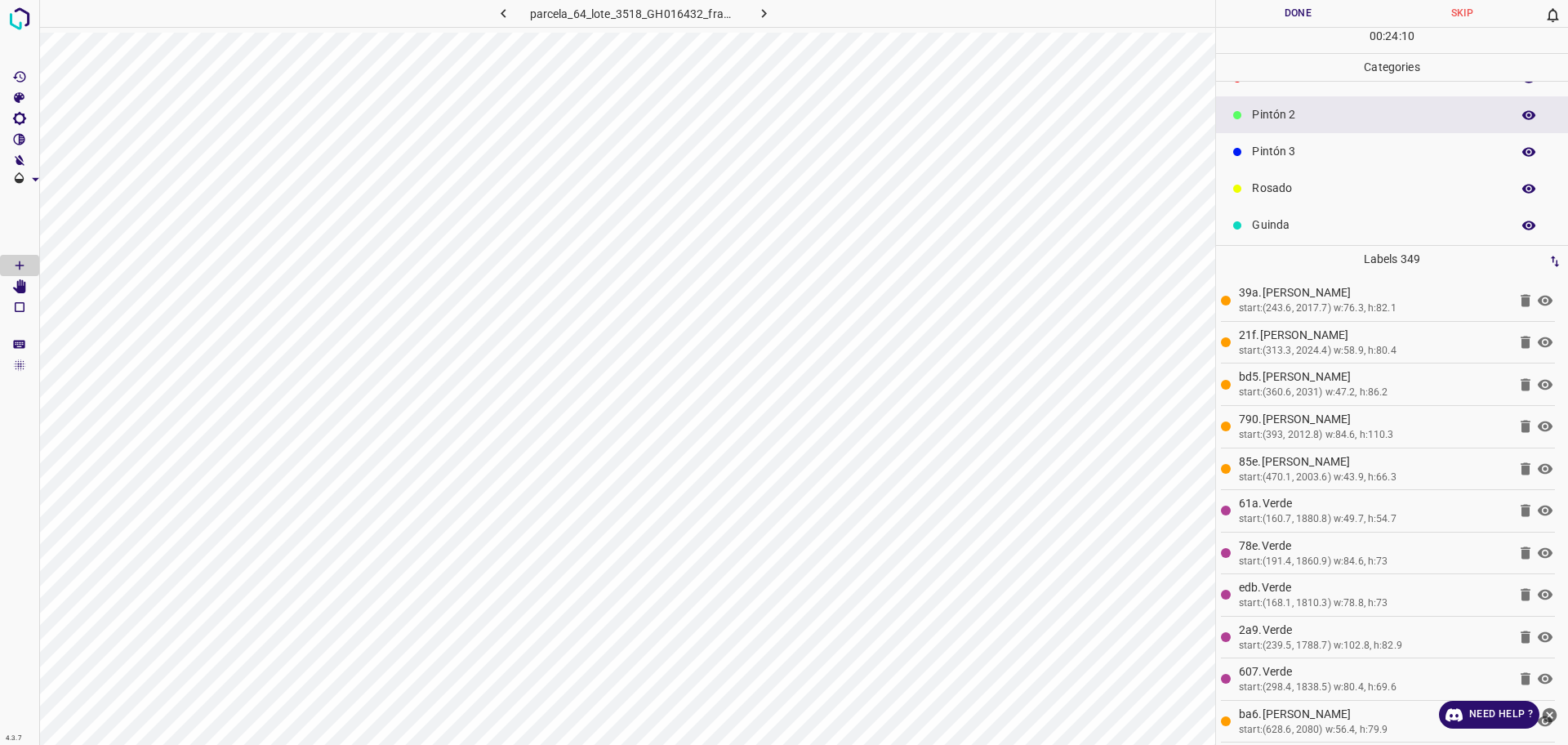
click at [1293, 148] on p "Pintón 3" at bounding box center [1377, 151] width 250 height 17
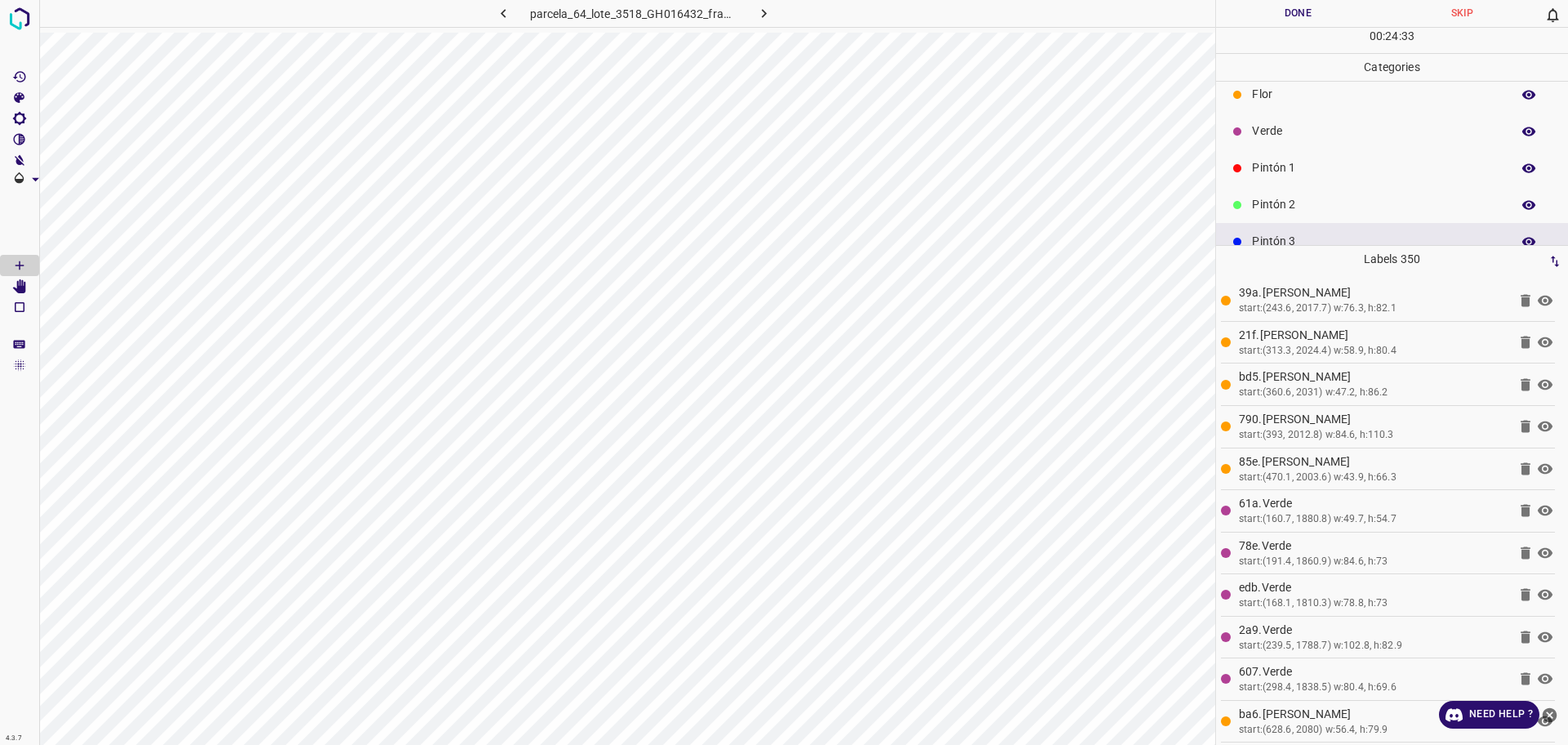
scroll to position [0, 0]
click at [1307, 174] on p "Pintón 1" at bounding box center [1377, 179] width 250 height 17
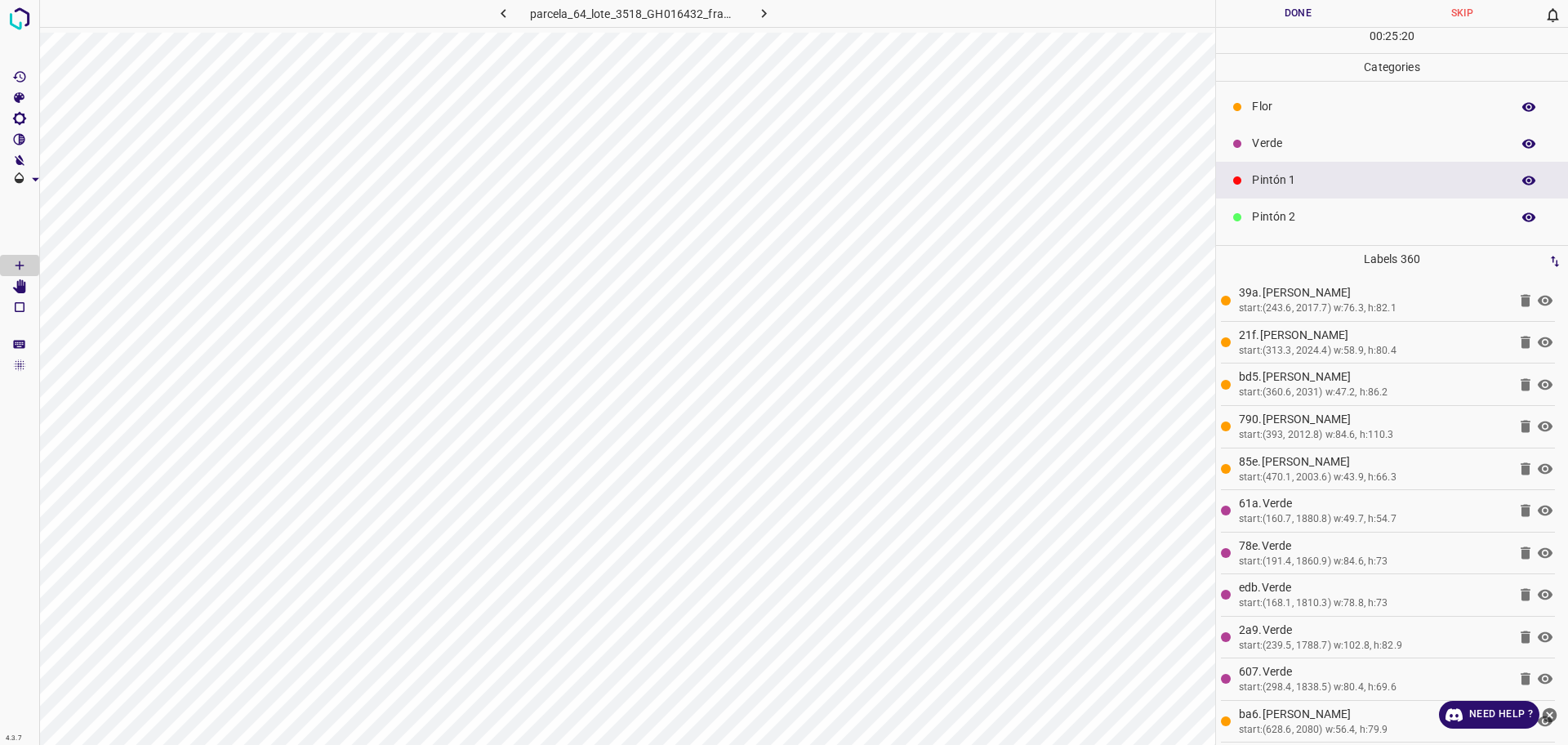
click at [1294, 212] on p "Pintón 2" at bounding box center [1377, 217] width 250 height 17
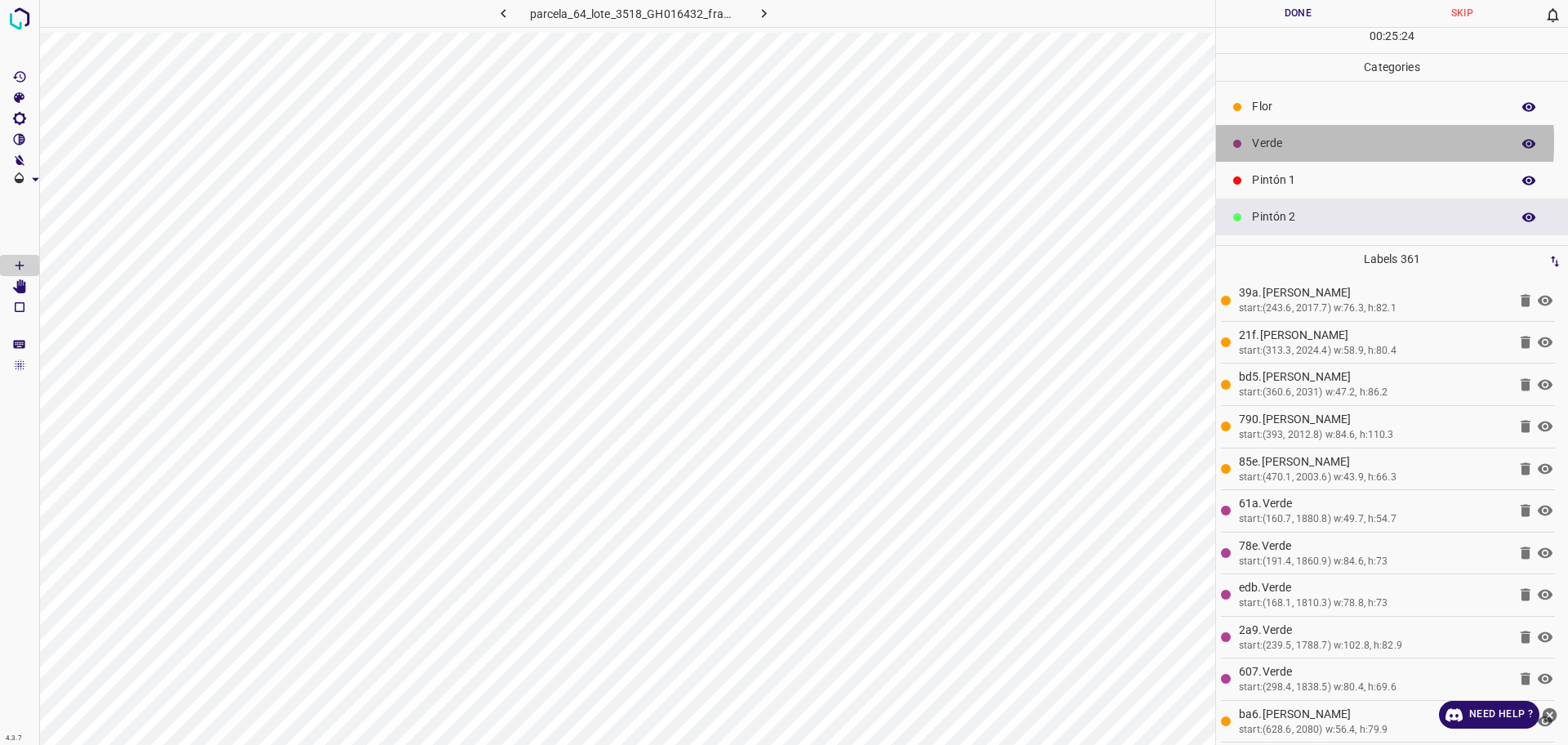
click at [1260, 141] on p "Verde" at bounding box center [1377, 143] width 250 height 17
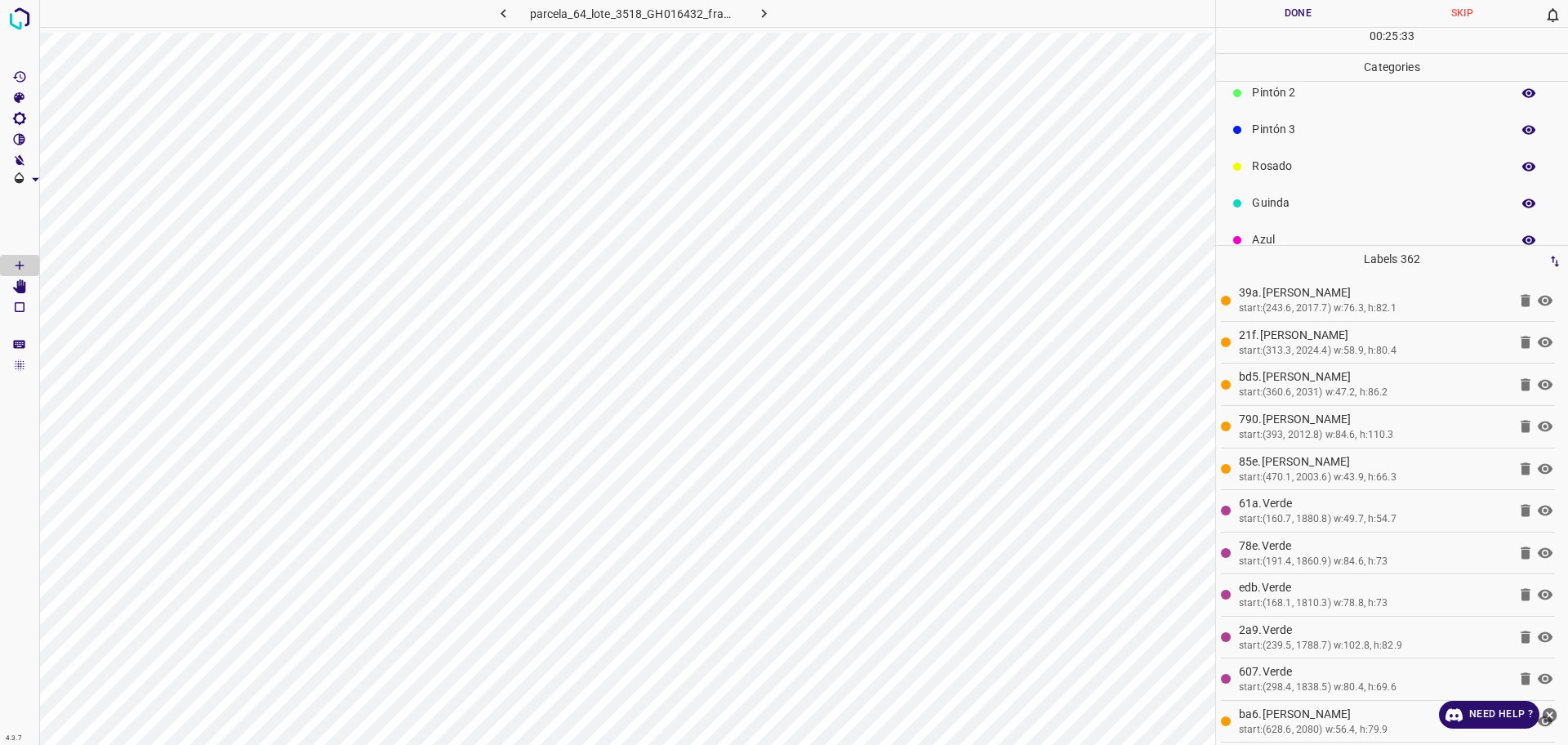
scroll to position [144, 0]
click at [1272, 207] on div "Azul" at bounding box center [1391, 219] width 352 height 36
click at [1327, 146] on p "Pintón 1" at bounding box center [1377, 138] width 250 height 17
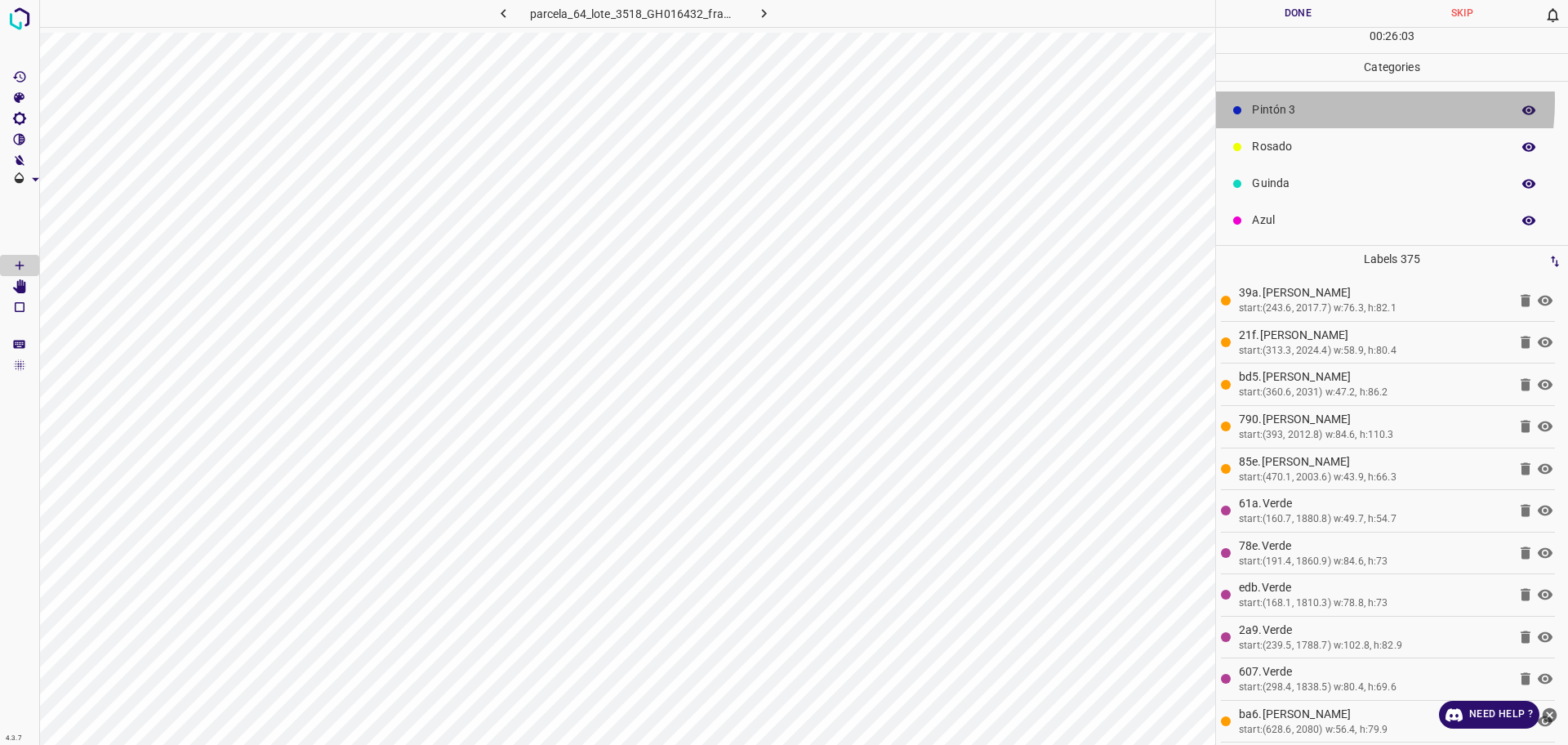
click at [1310, 100] on div "Pintón 3" at bounding box center [1391, 109] width 352 height 36
click at [1301, 221] on p "Azul" at bounding box center [1377, 219] width 250 height 17
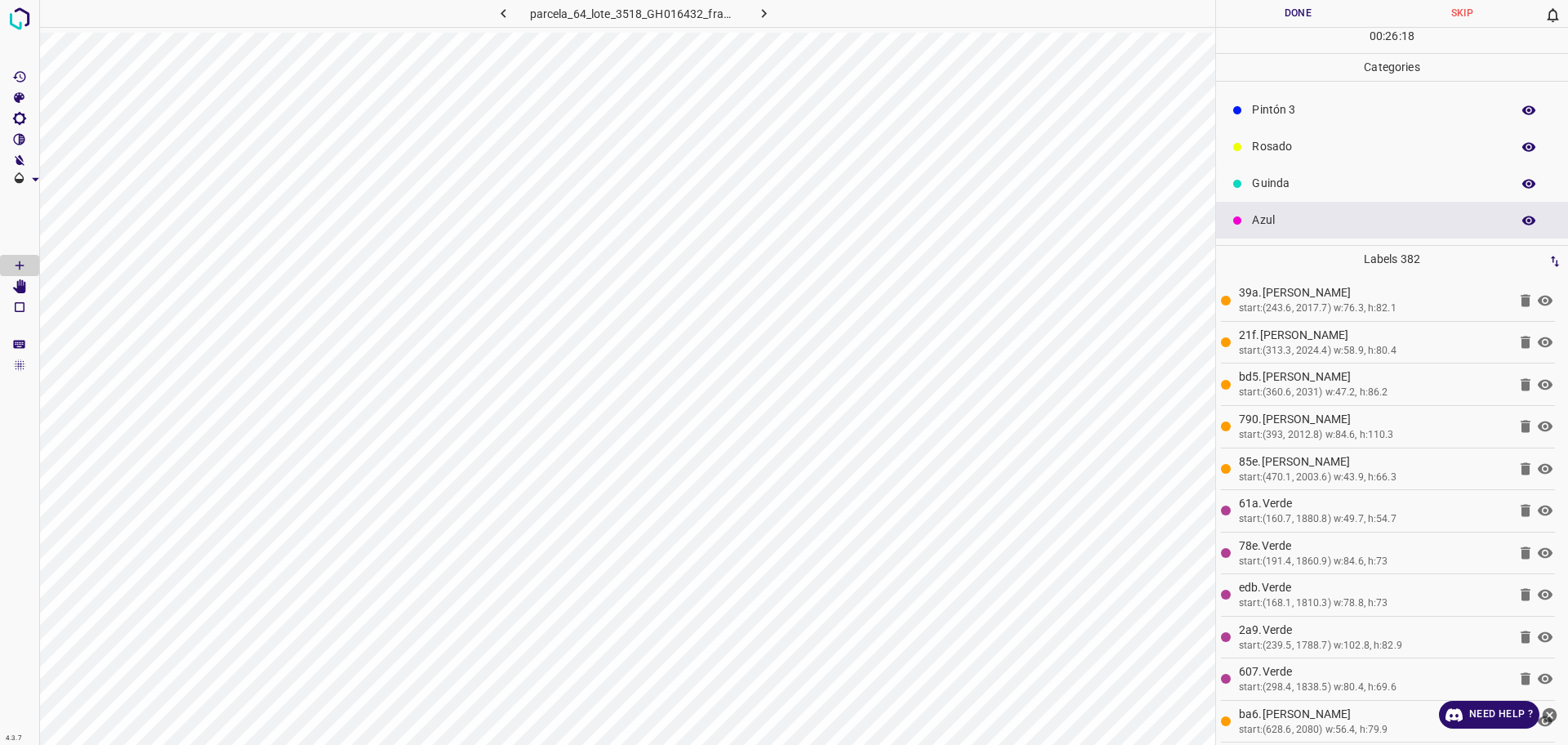
click at [1257, 113] on p "Pintón 3" at bounding box center [1377, 109] width 250 height 17
click at [1239, 177] on icon at bounding box center [1237, 180] width 10 height 10
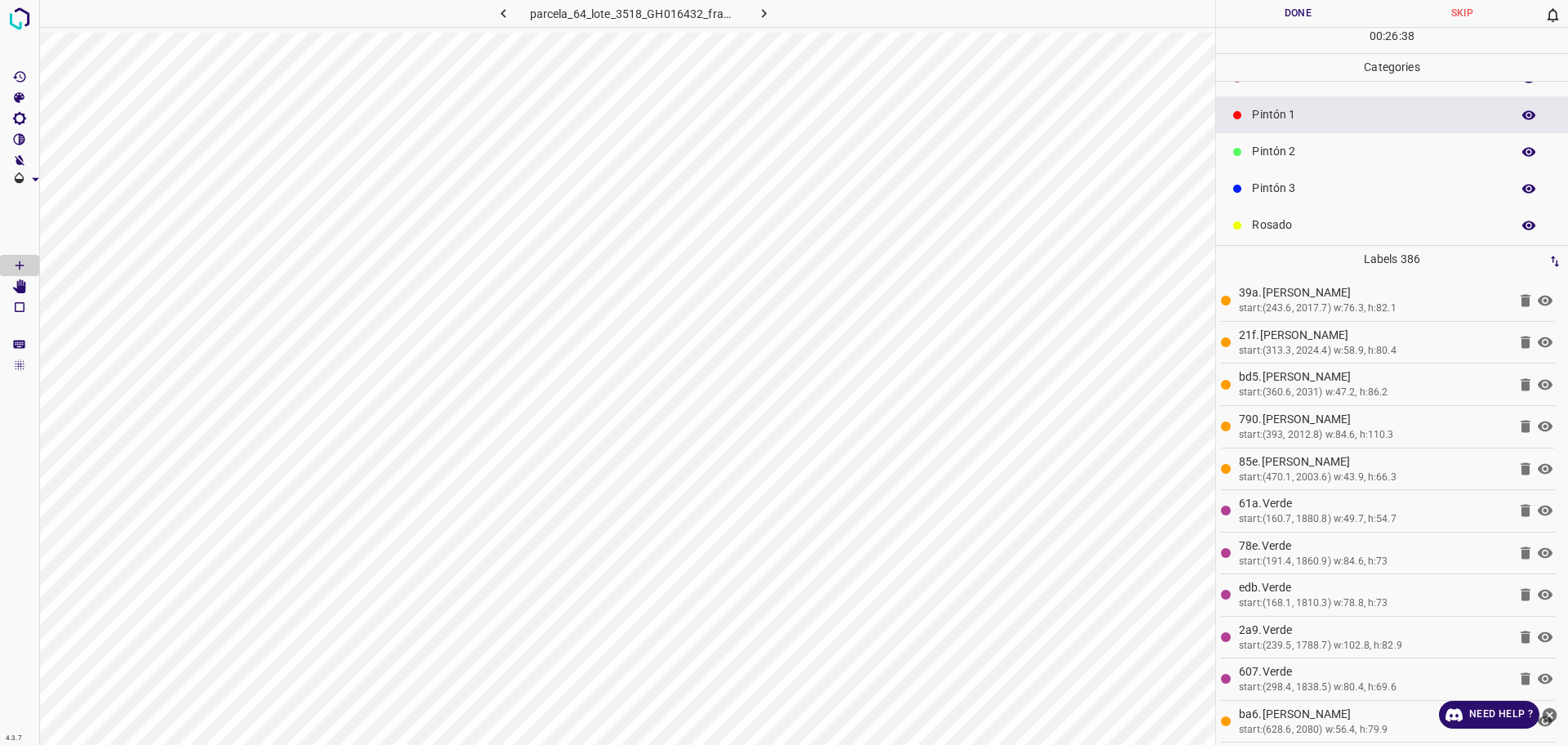
scroll to position [144, 0]
click at [1275, 218] on p "Azul" at bounding box center [1377, 219] width 250 height 17
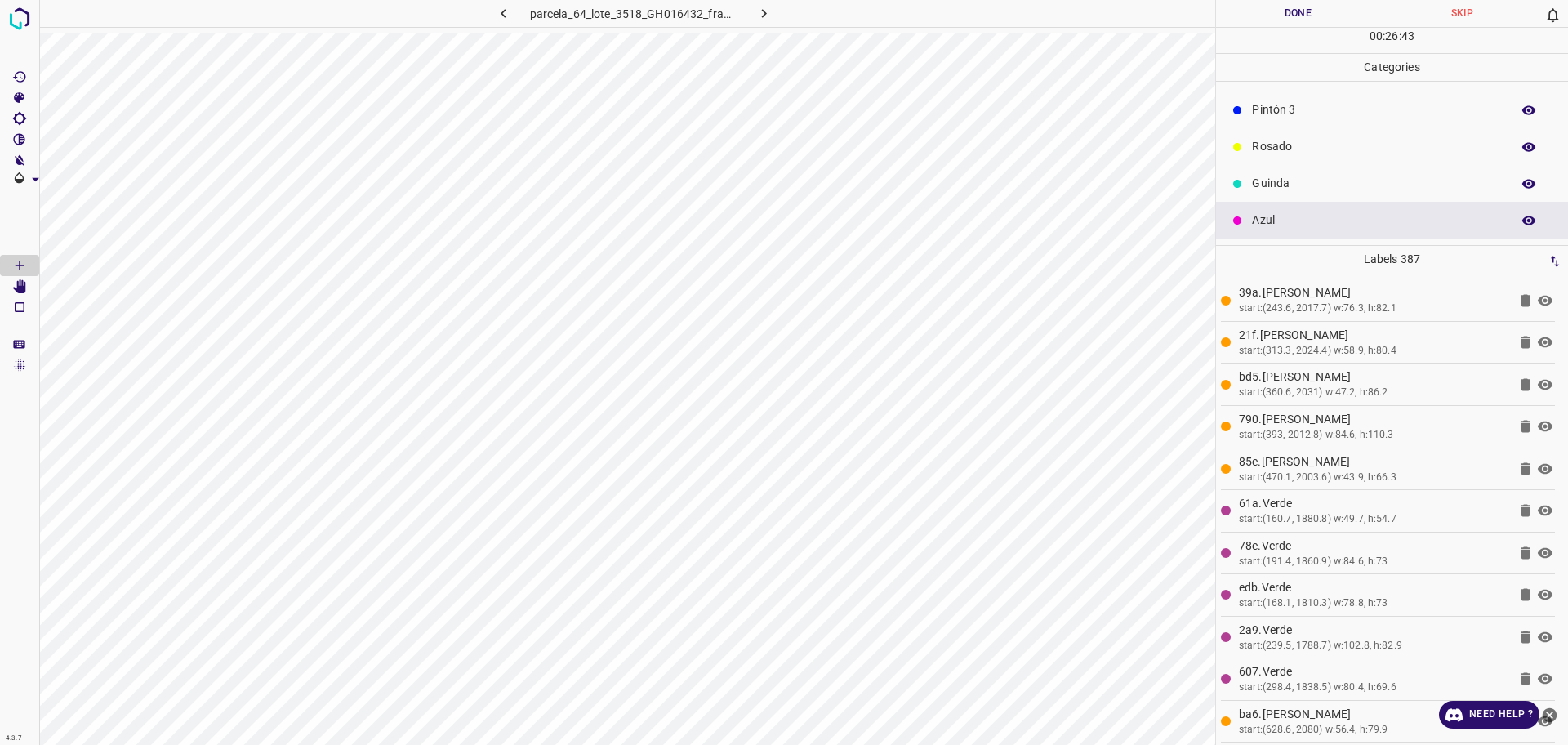
drag, startPoint x: 1414, startPoint y: 176, endPoint x: 1307, endPoint y: 202, distance: 110.1
click at [1411, 177] on p "Guinda" at bounding box center [1377, 183] width 250 height 17
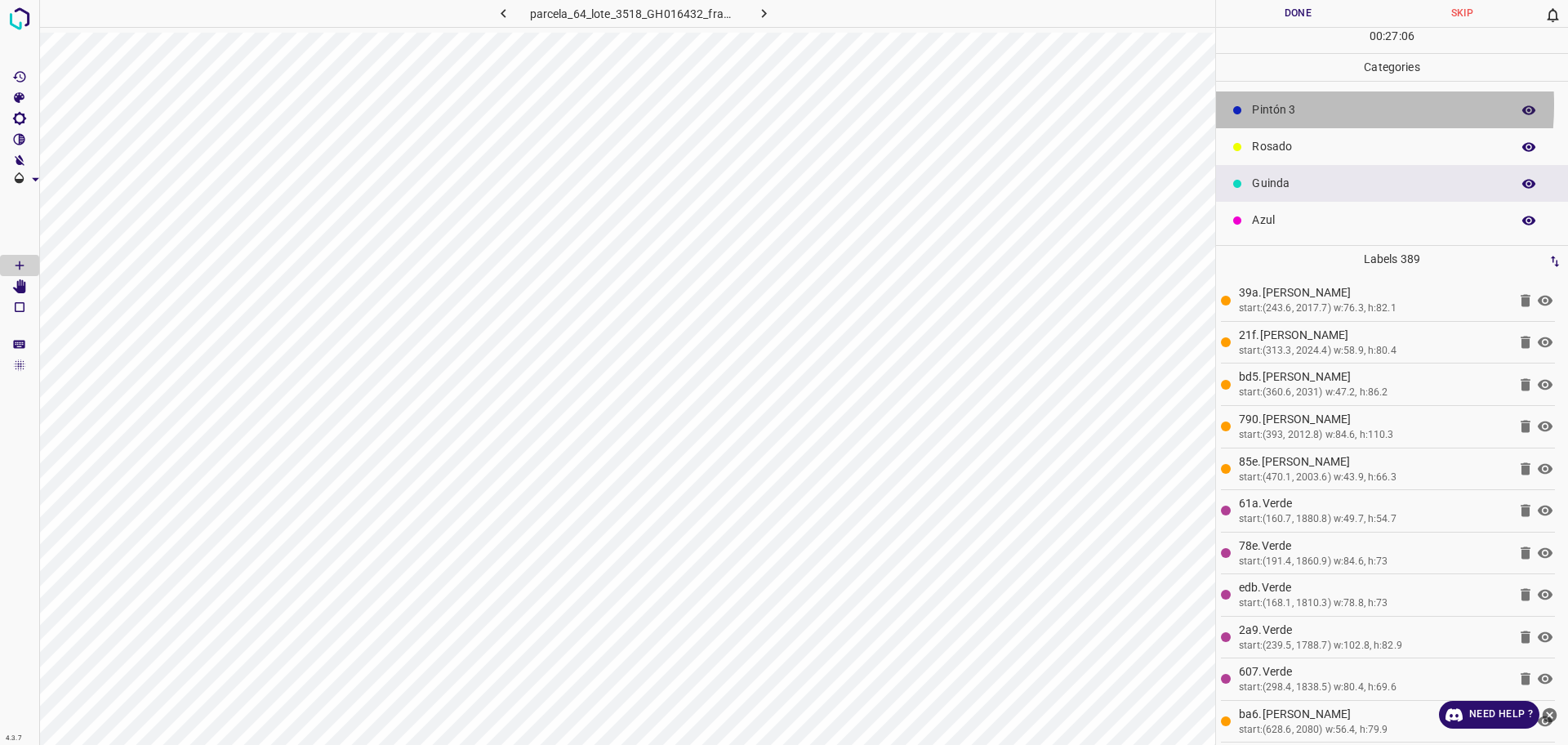
click at [1275, 105] on p "Pintón 3" at bounding box center [1377, 109] width 250 height 17
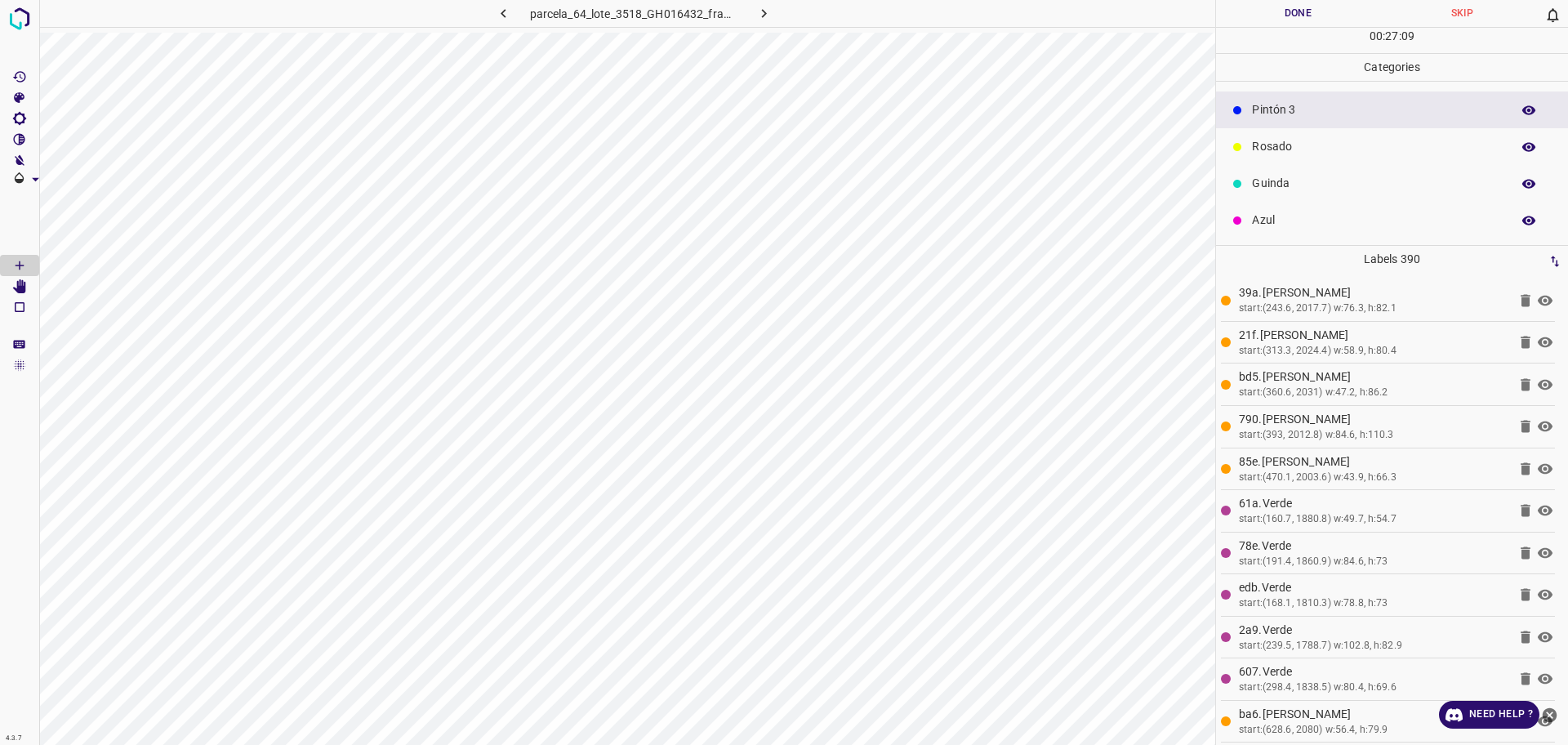
scroll to position [42, 0]
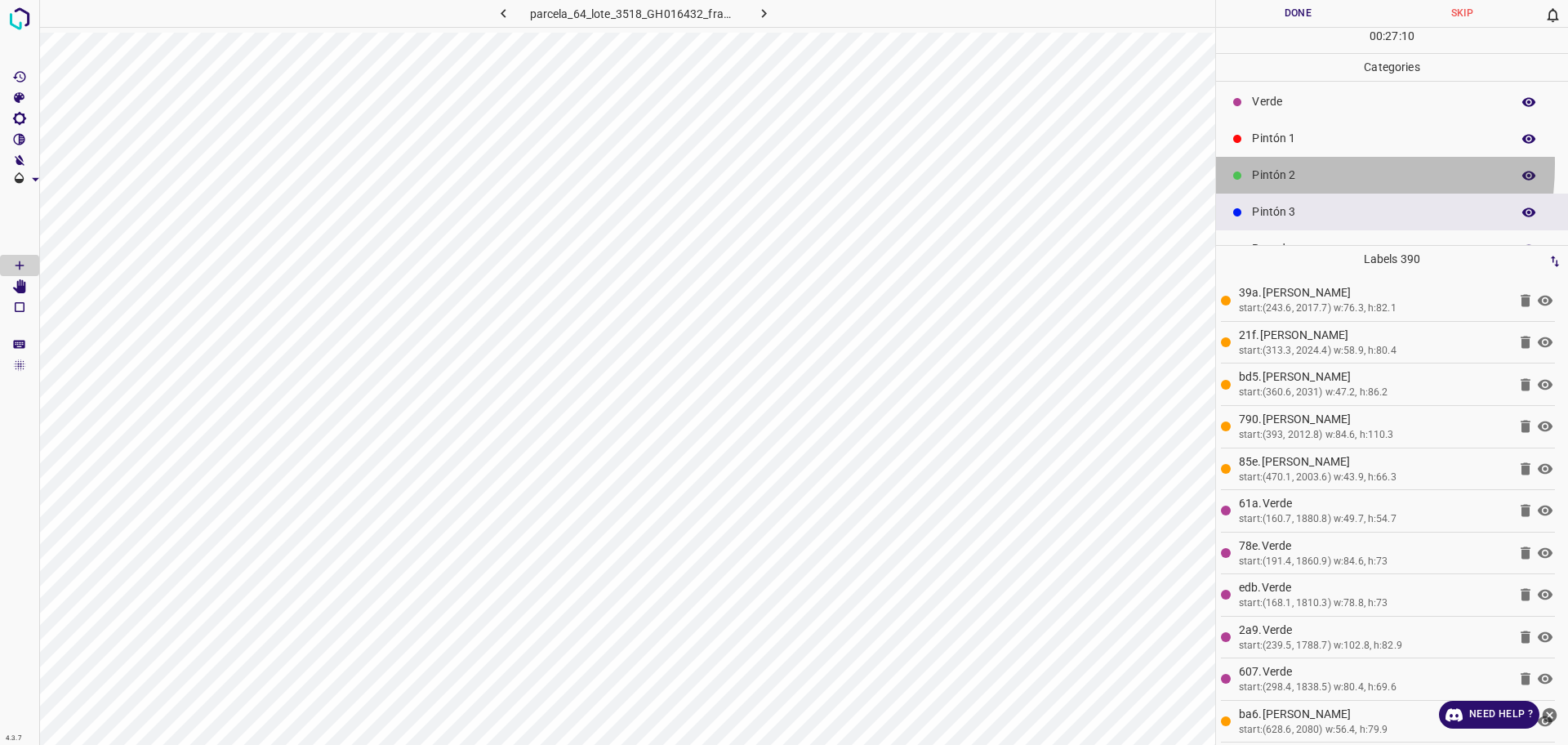
click at [1280, 164] on div "Pintón 2" at bounding box center [1391, 175] width 352 height 36
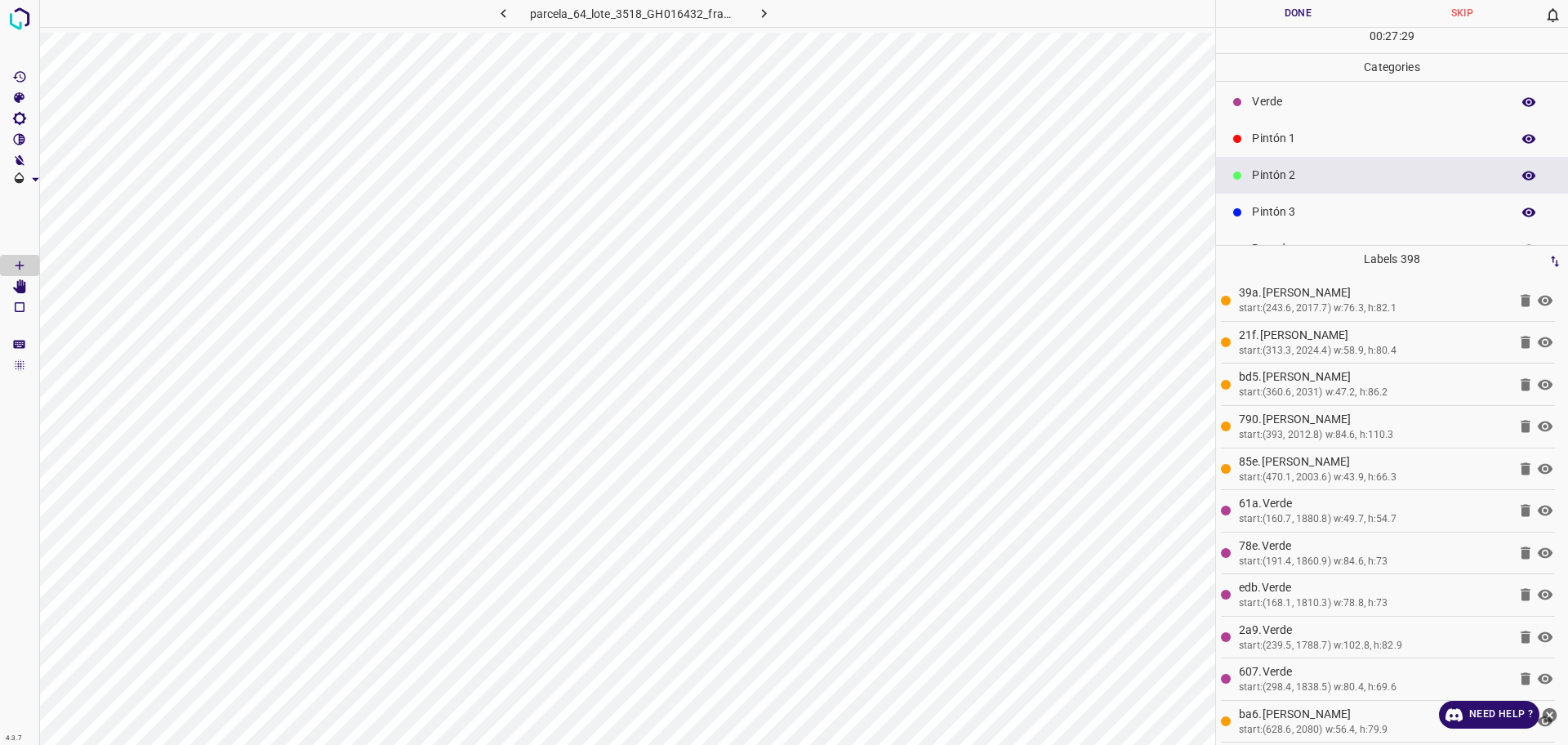
scroll to position [15, 0]
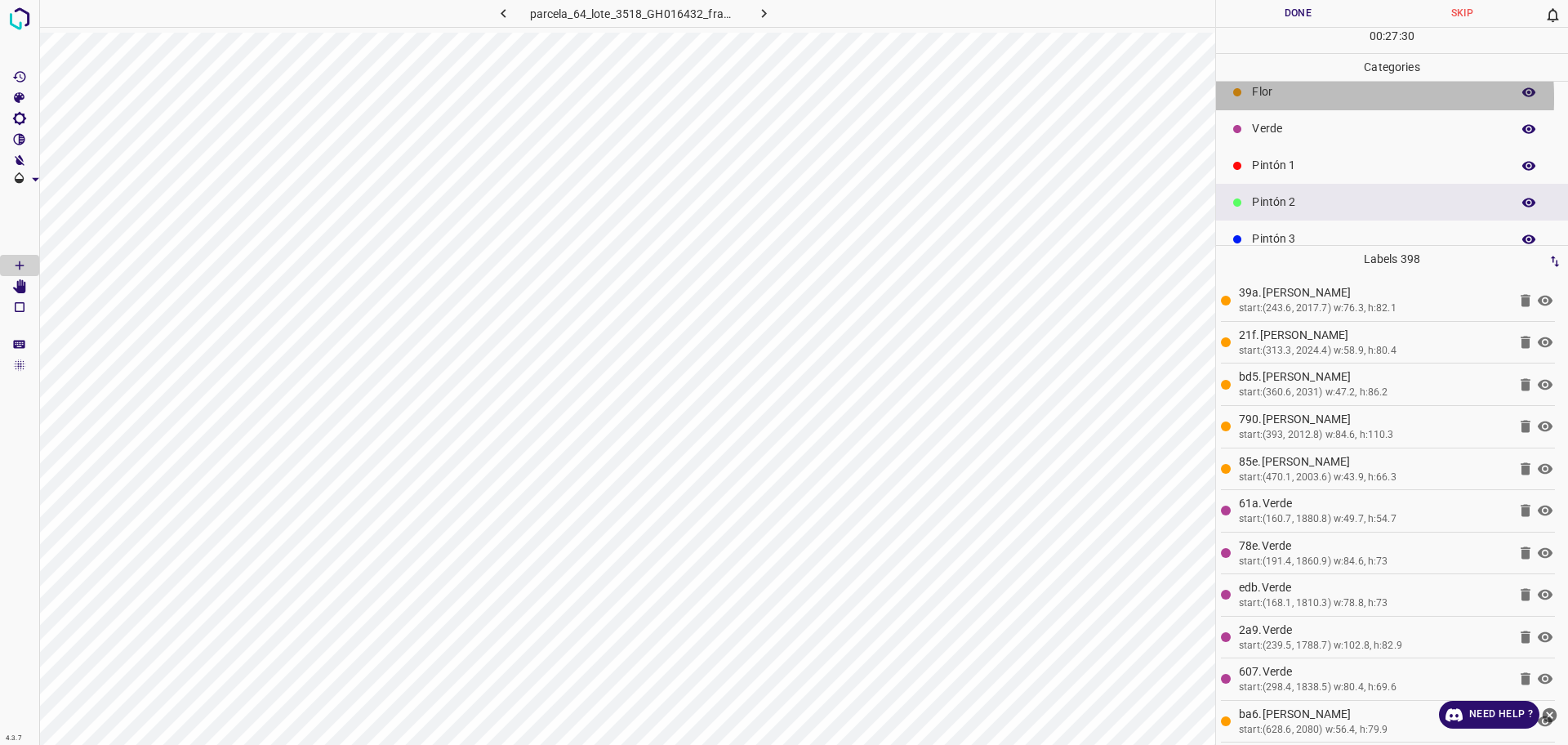
click at [1270, 100] on p "Flor" at bounding box center [1377, 91] width 250 height 17
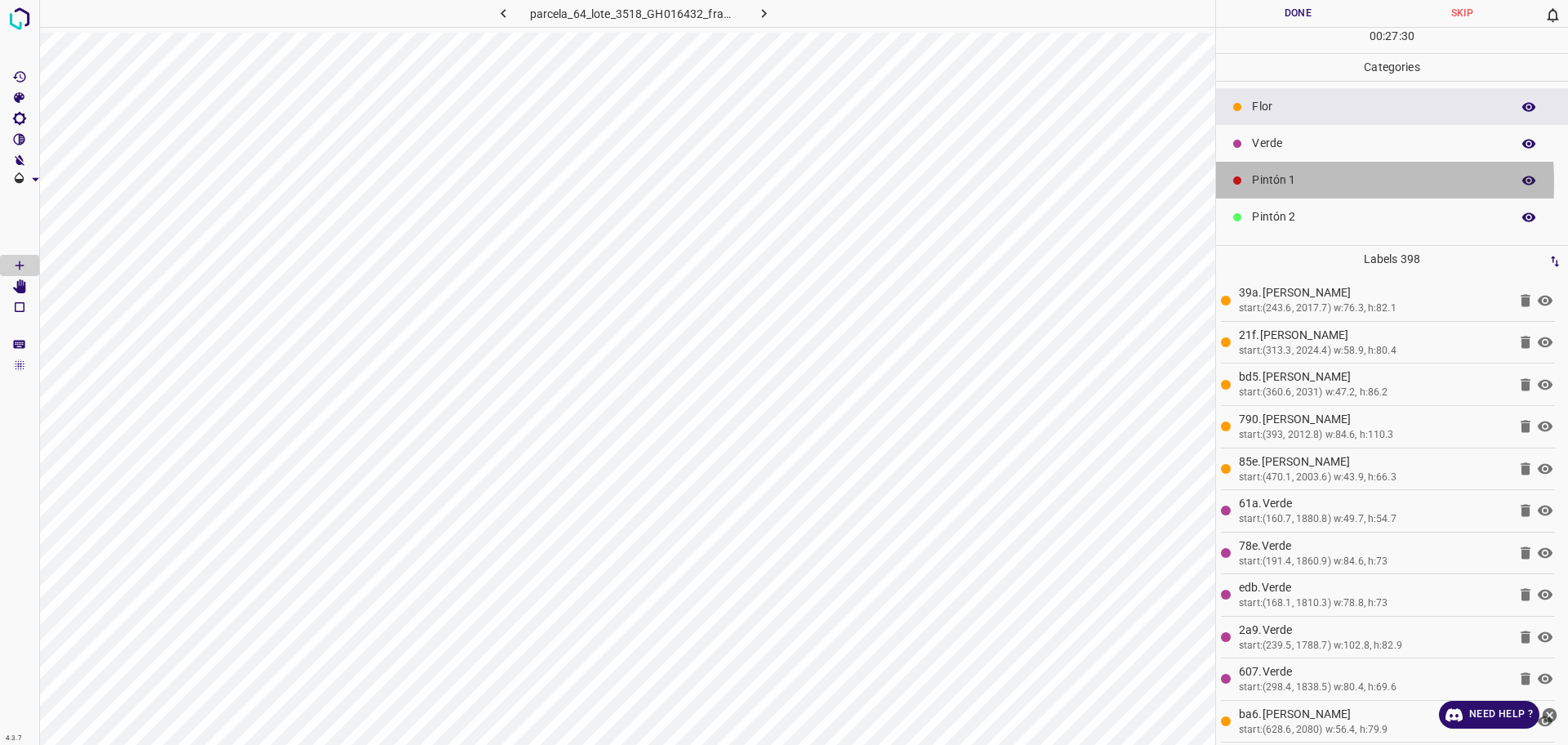
click at [1261, 182] on p "Pintón 1" at bounding box center [1377, 179] width 250 height 17
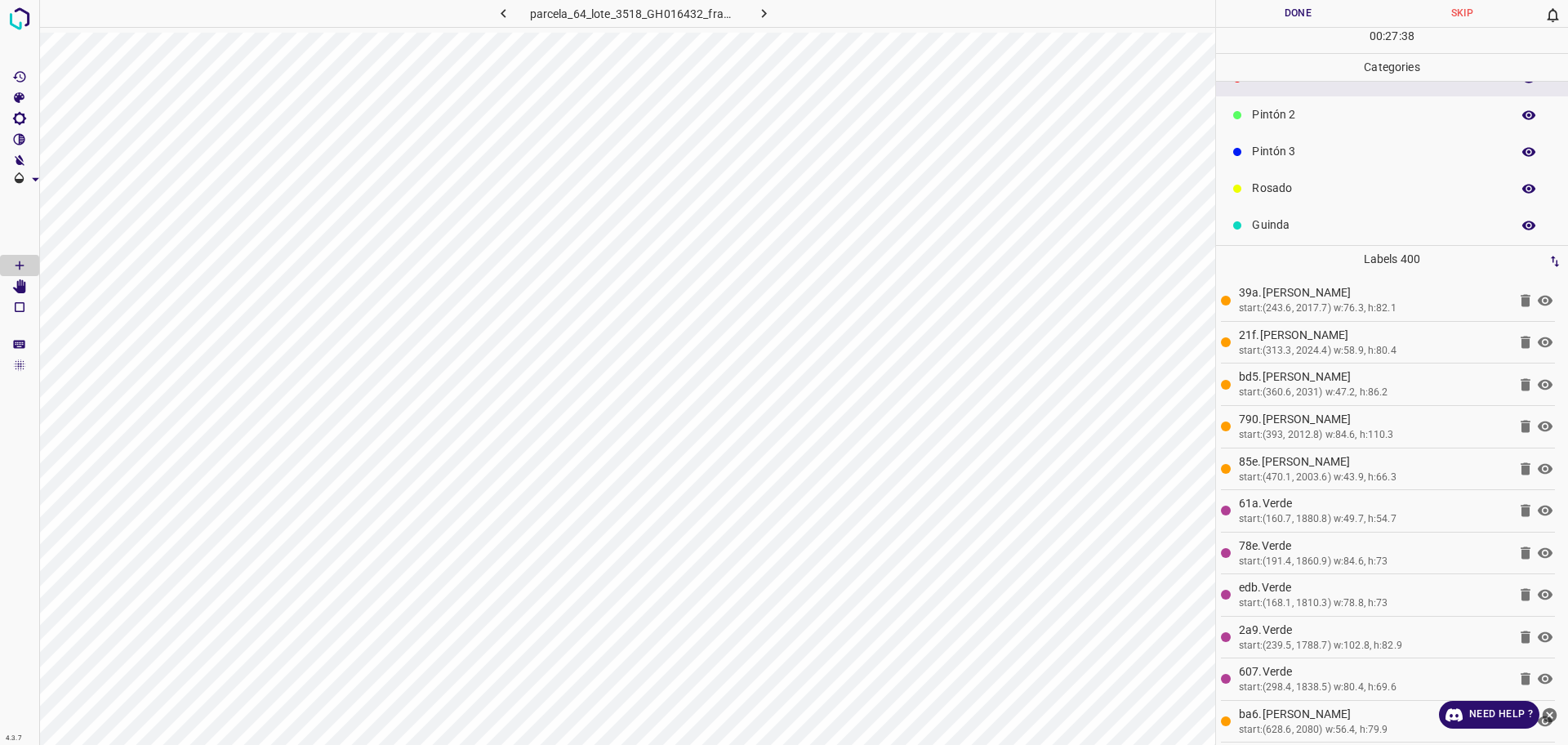
click at [1312, 220] on p "Guinda" at bounding box center [1377, 225] width 250 height 17
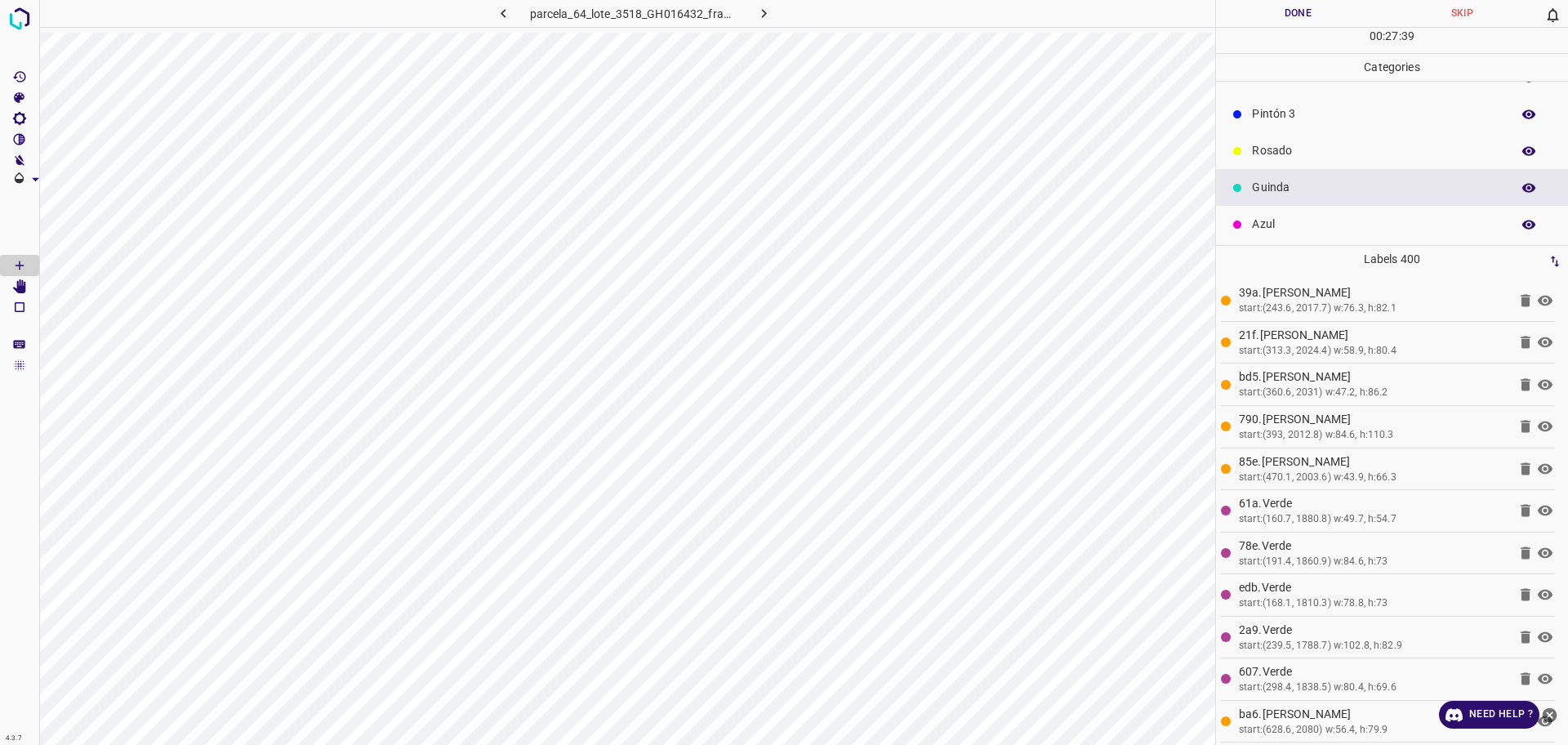
scroll to position [144, 0]
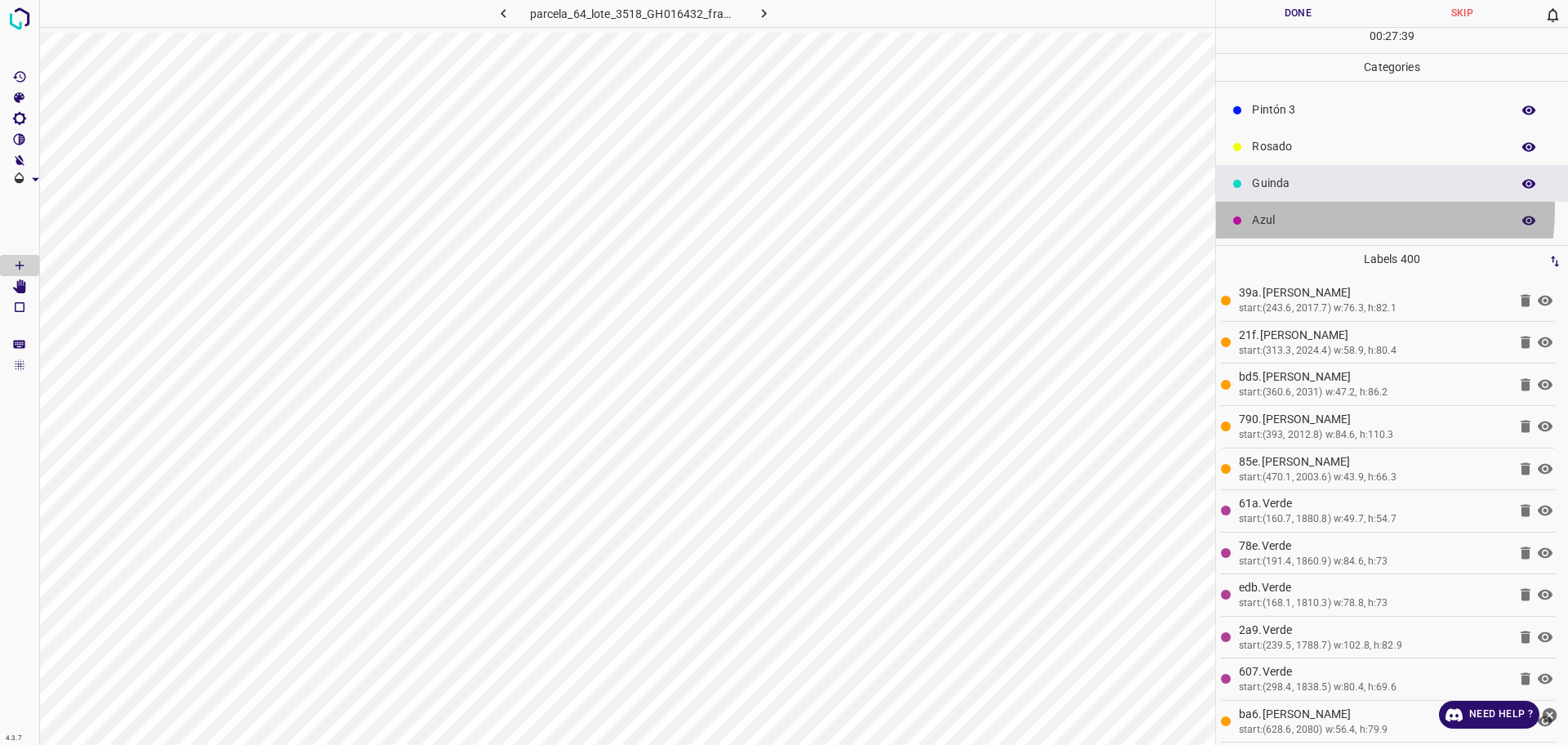
click at [1304, 208] on div "Azul" at bounding box center [1391, 219] width 352 height 36
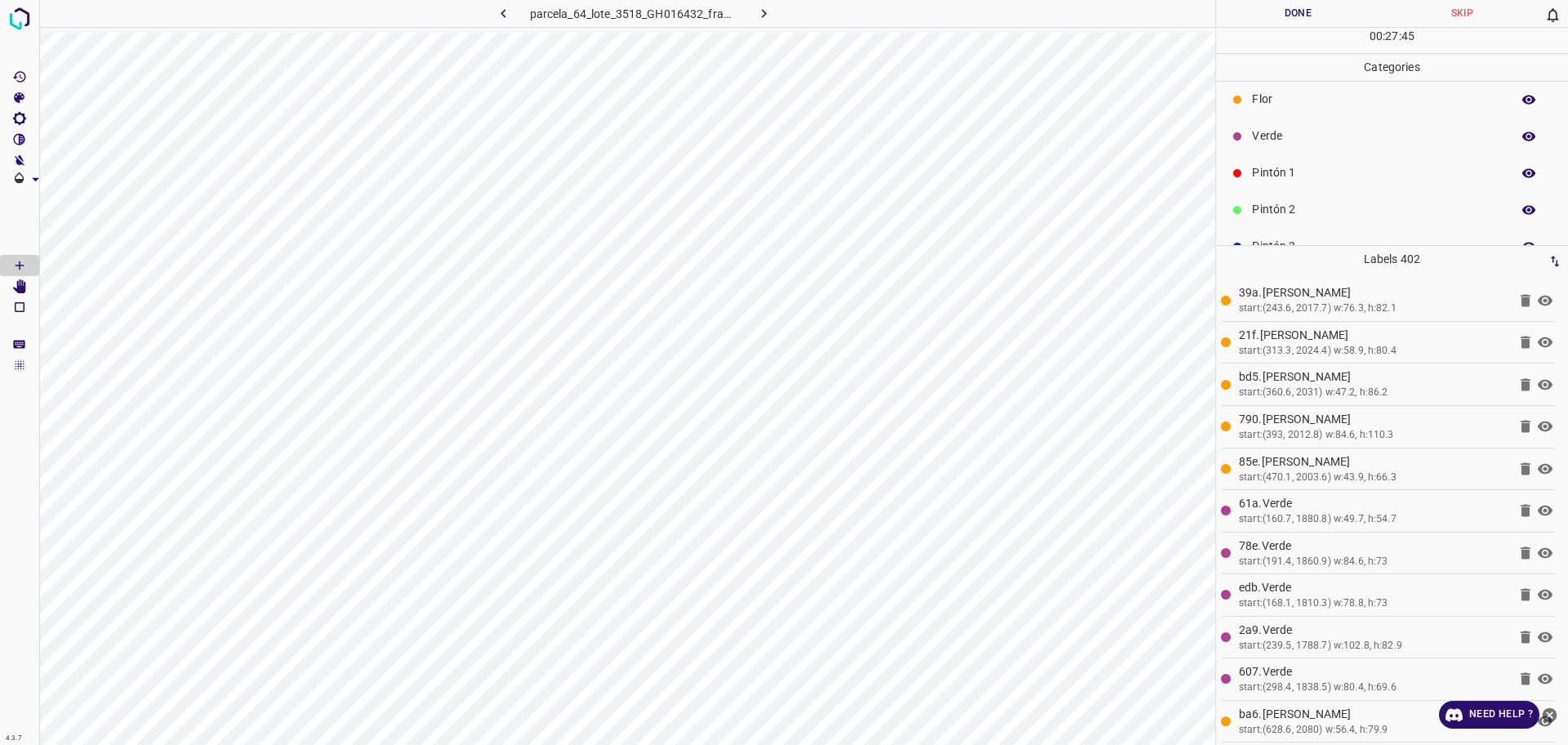
scroll to position [0, 0]
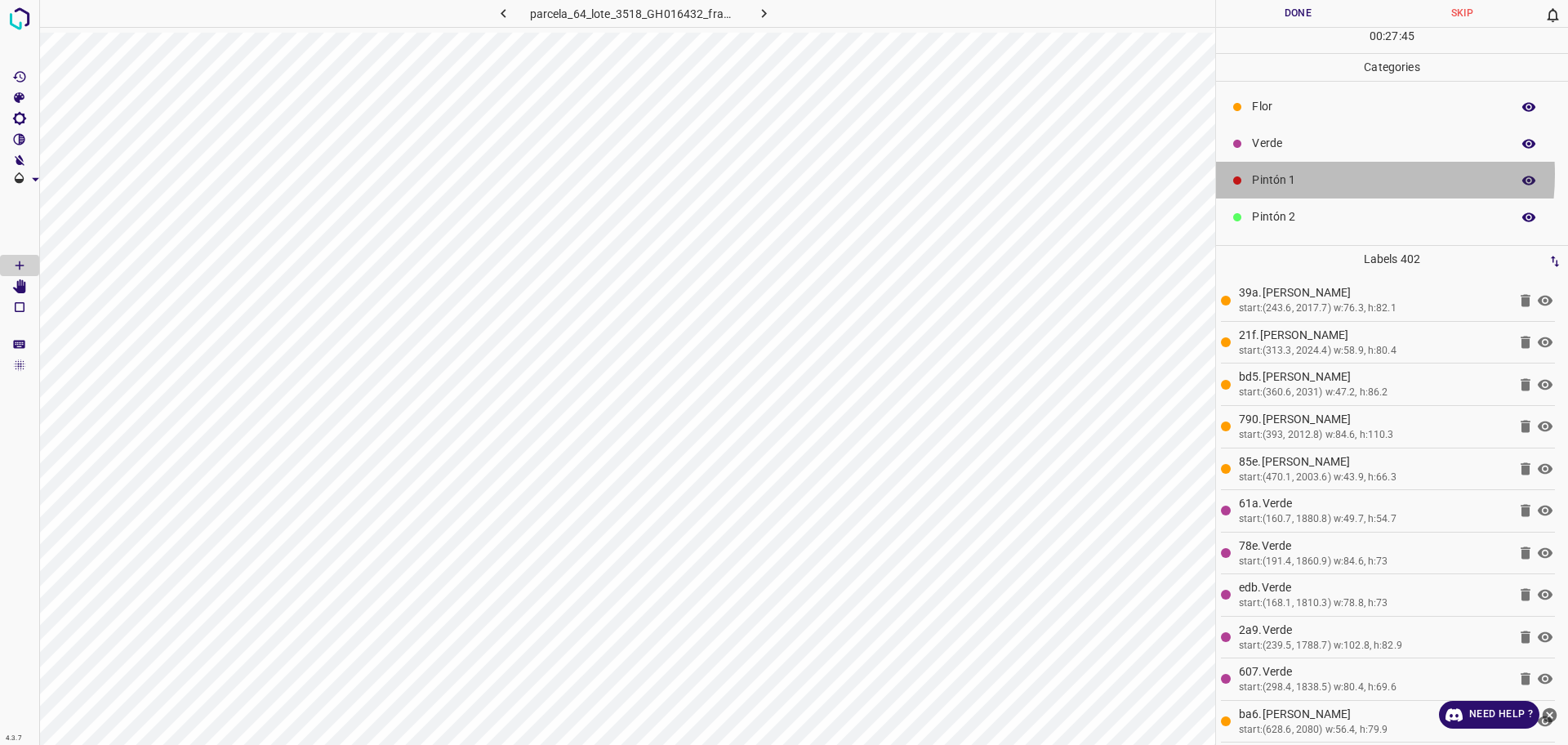
click at [1314, 174] on p "Pintón 1" at bounding box center [1377, 179] width 250 height 17
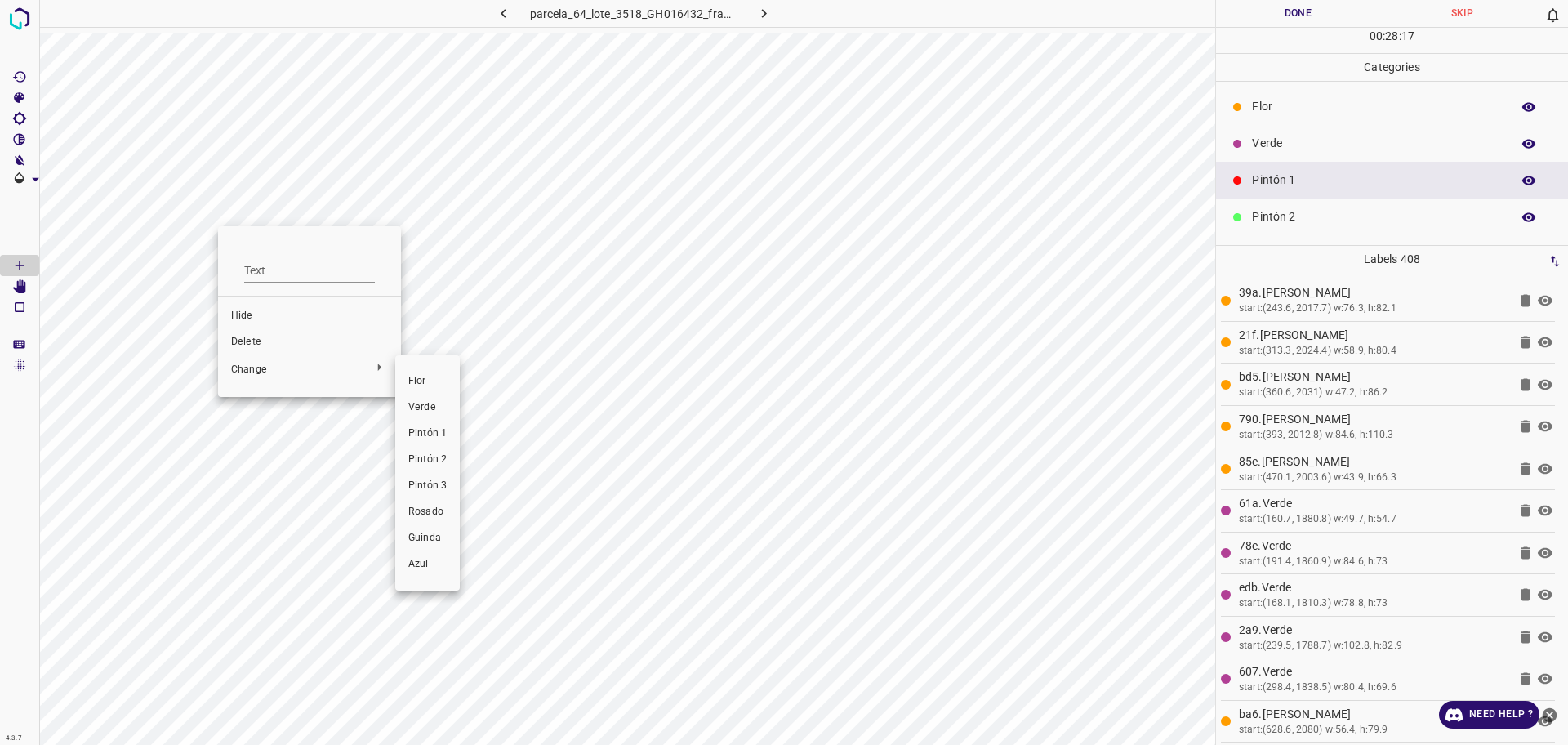
click at [434, 448] on li "Pintón 2" at bounding box center [427, 459] width 65 height 26
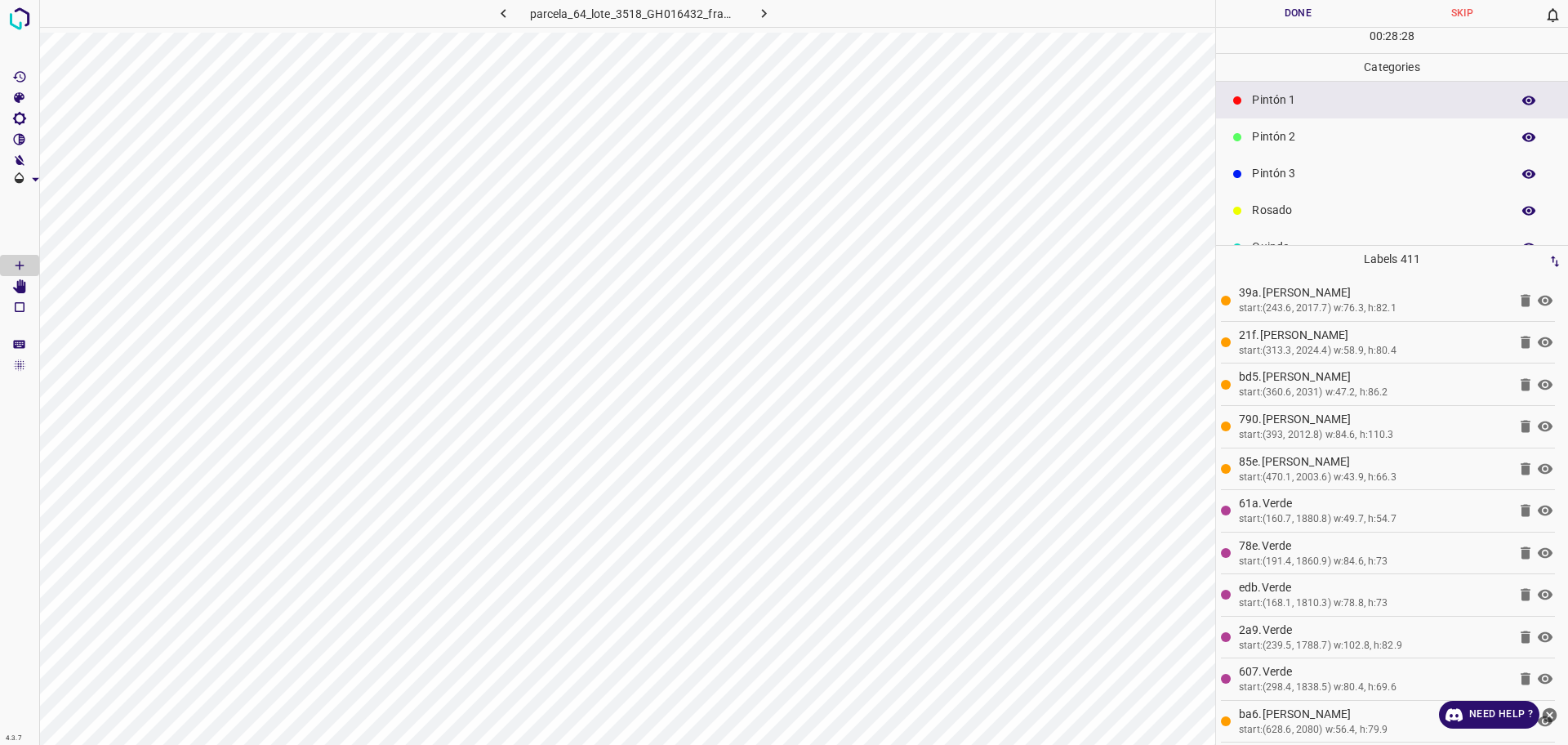
scroll to position [102, 0]
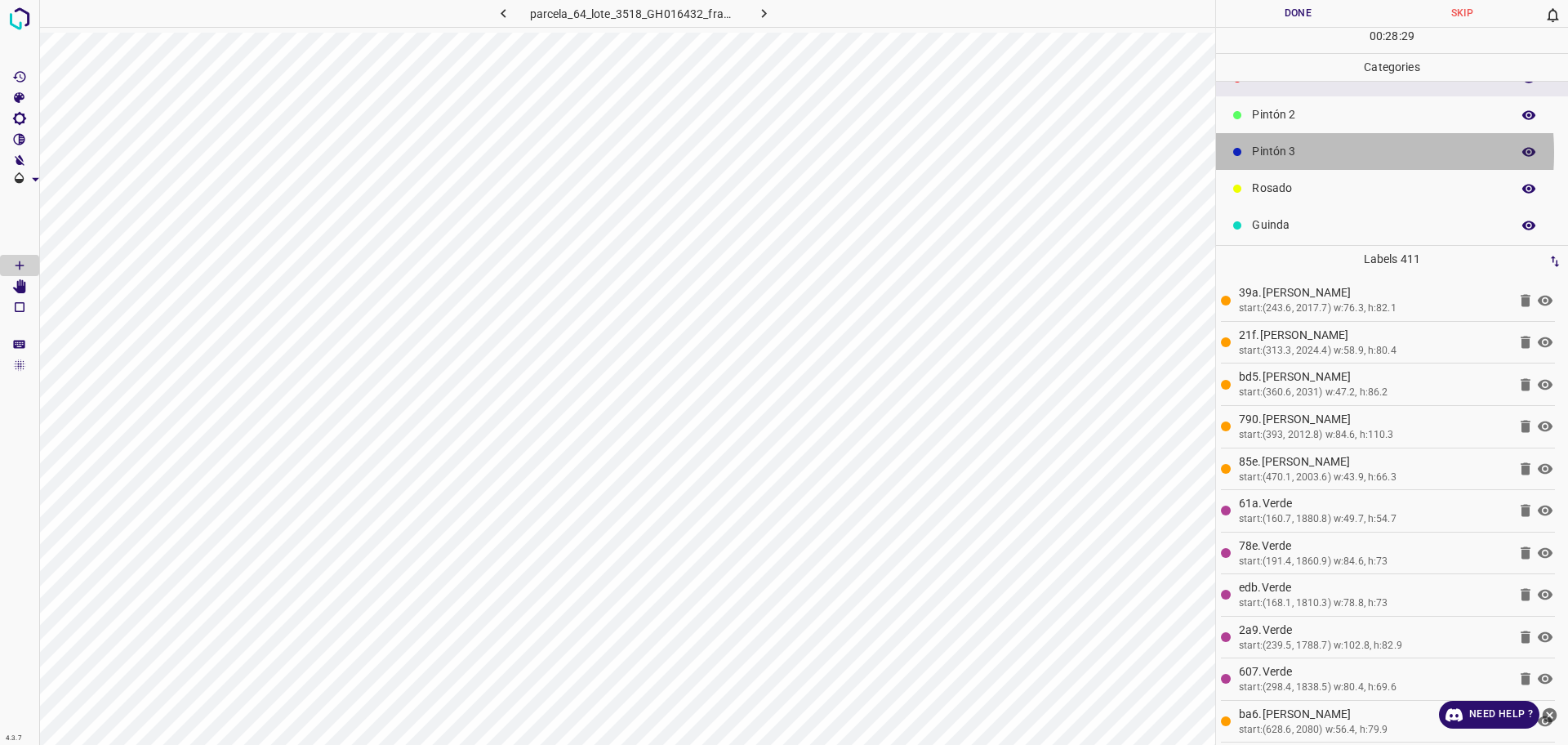
click at [1296, 153] on p "Pintón 3" at bounding box center [1377, 151] width 250 height 17
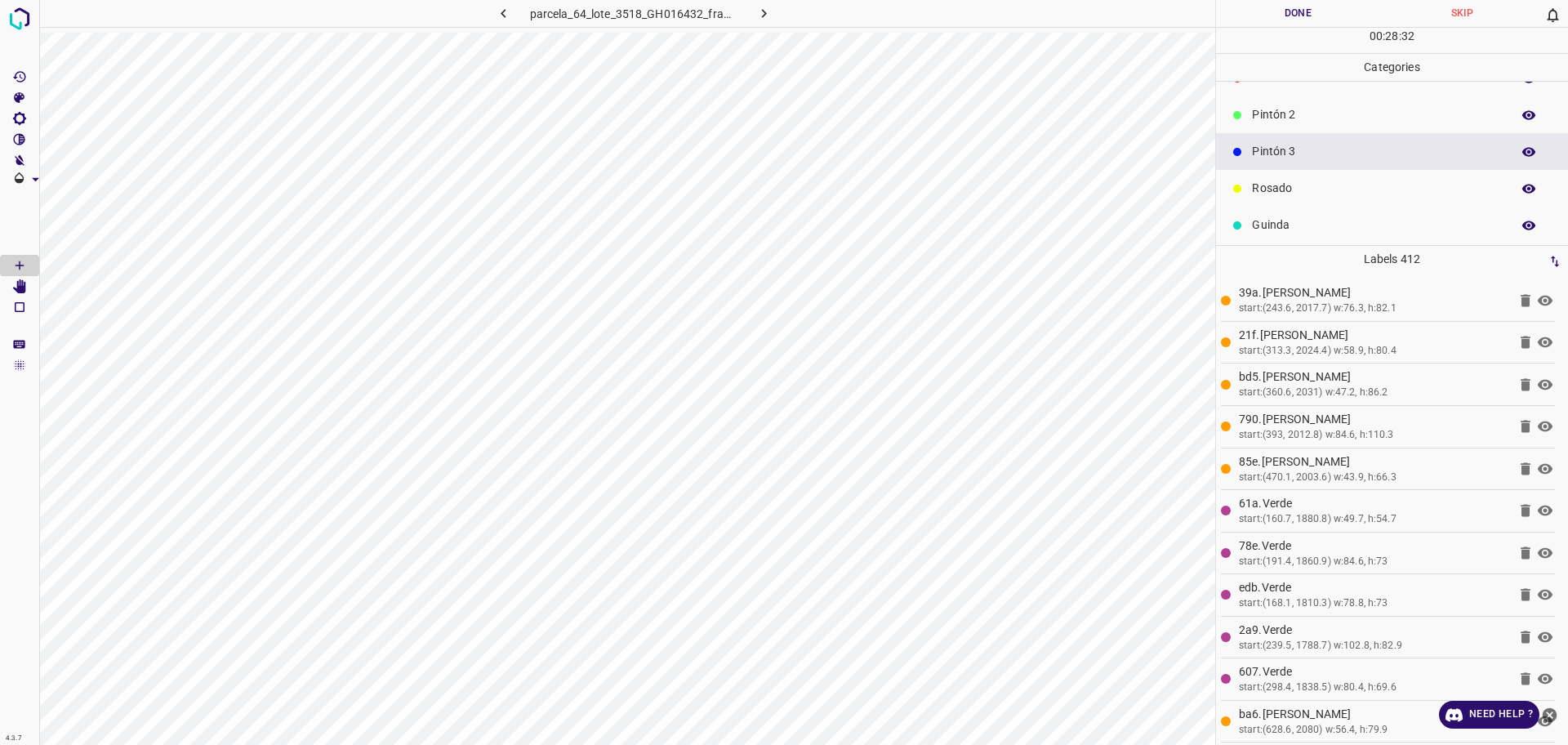
scroll to position [144, 0]
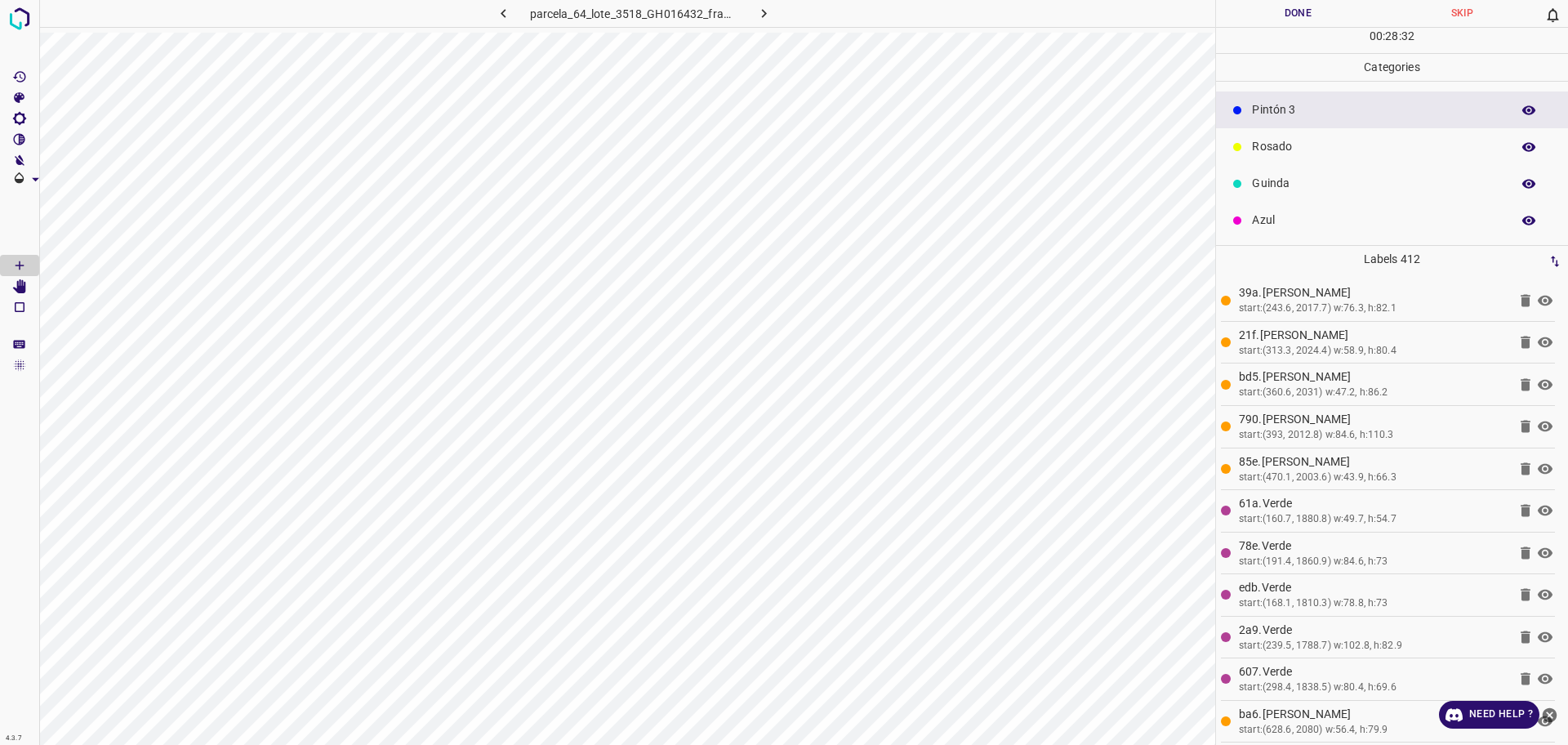
click at [1276, 222] on p "Azul" at bounding box center [1377, 219] width 250 height 17
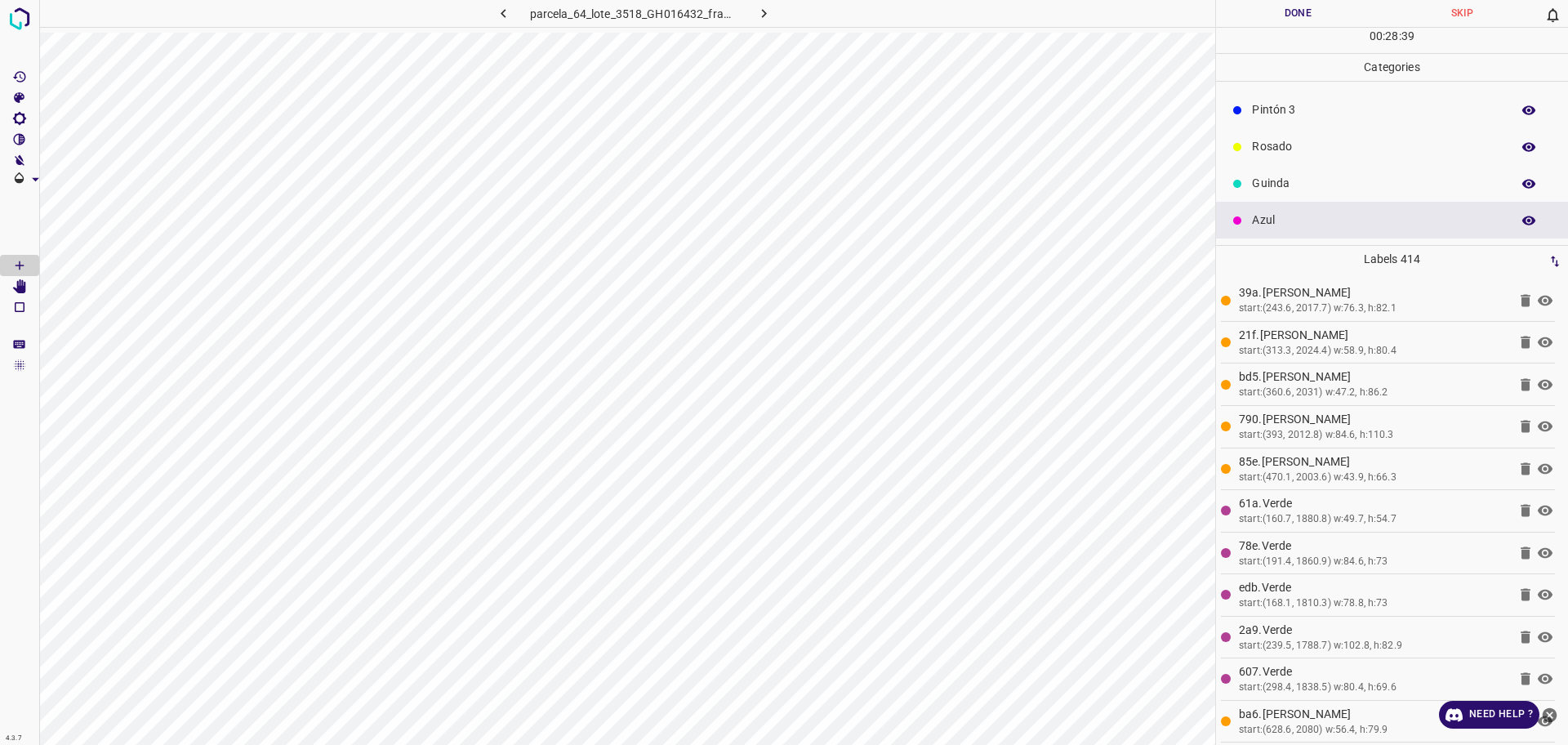
scroll to position [42, 0]
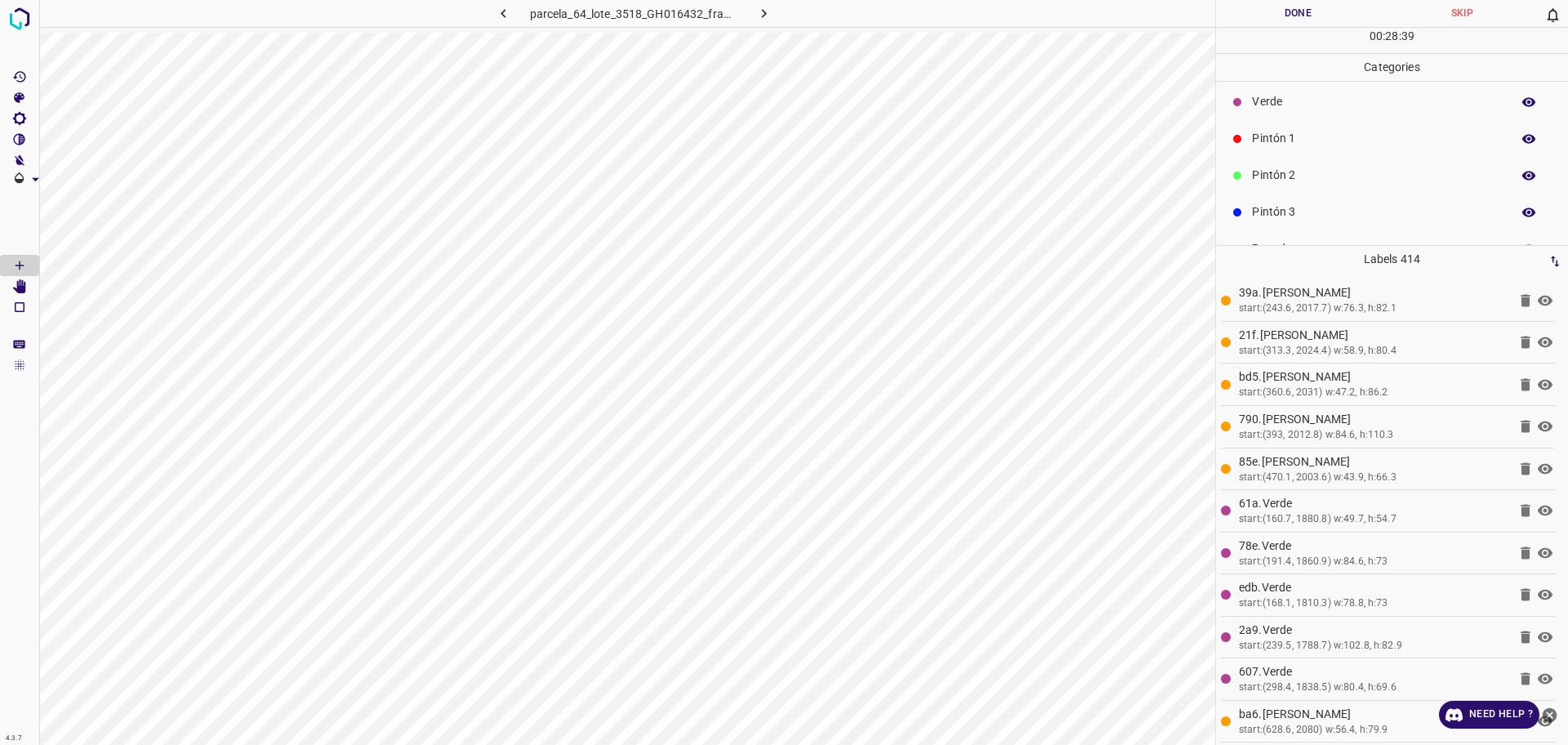
click at [1305, 182] on p "Pintón 2" at bounding box center [1377, 175] width 250 height 17
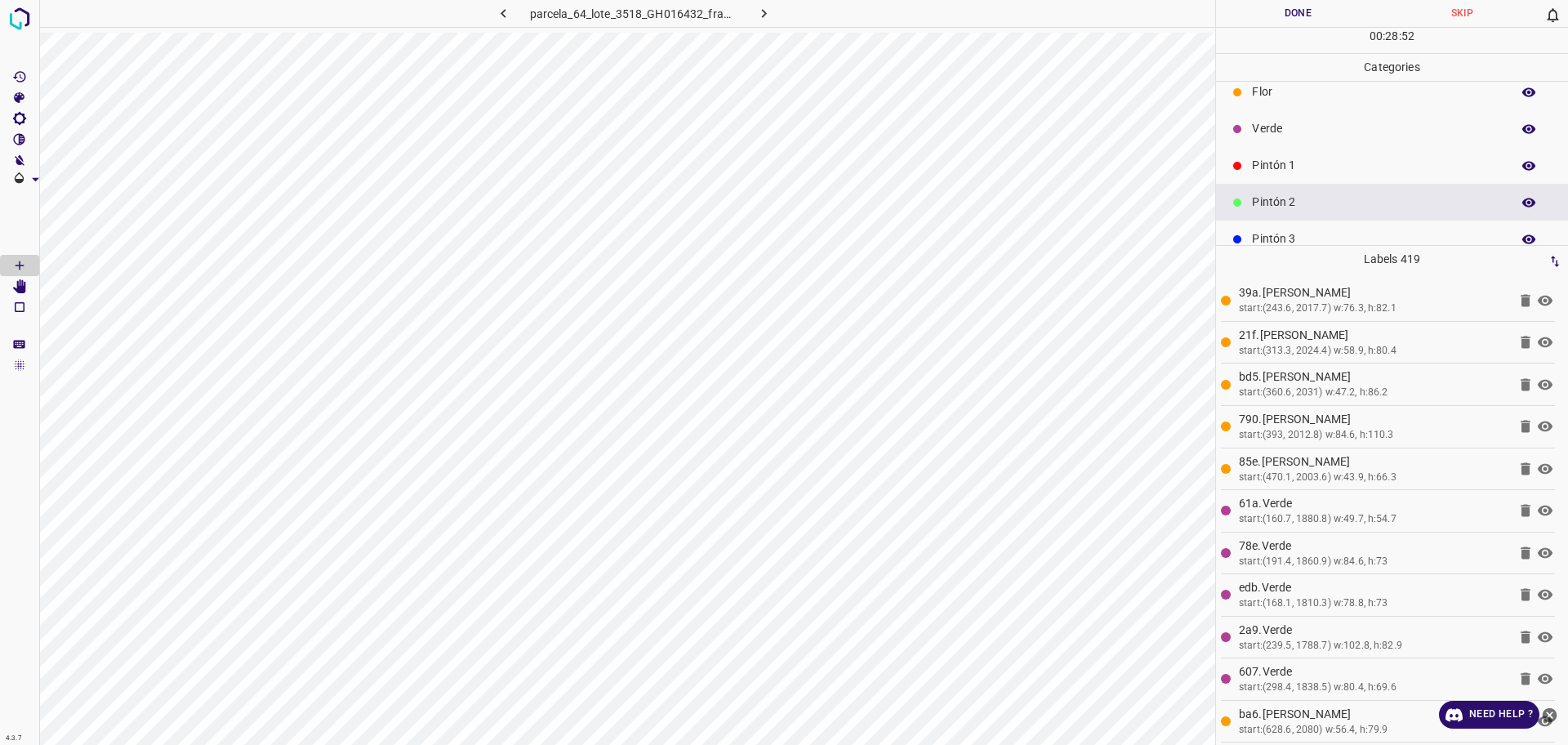
scroll to position [0, 0]
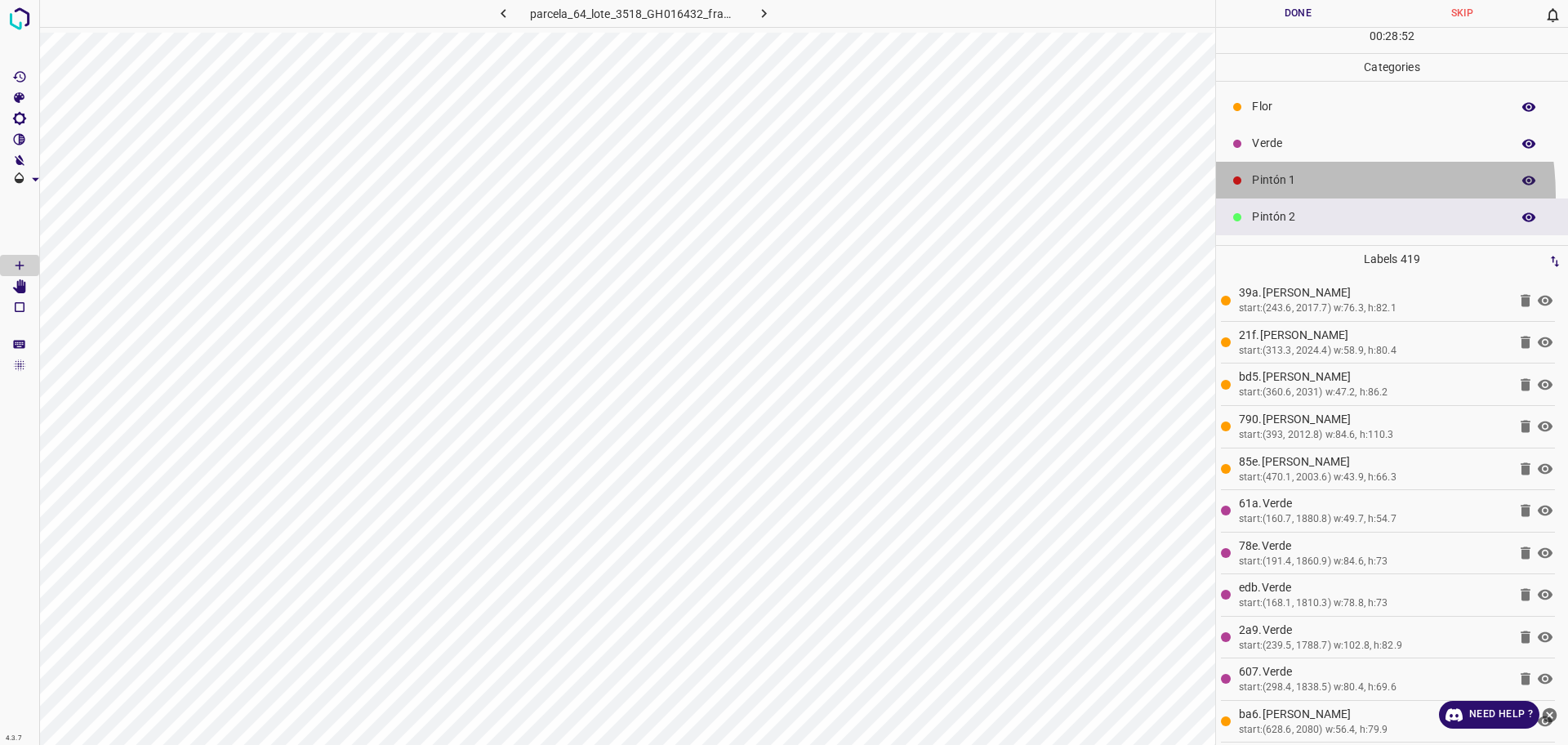
click at [1286, 195] on div "Pintón 1" at bounding box center [1391, 179] width 352 height 36
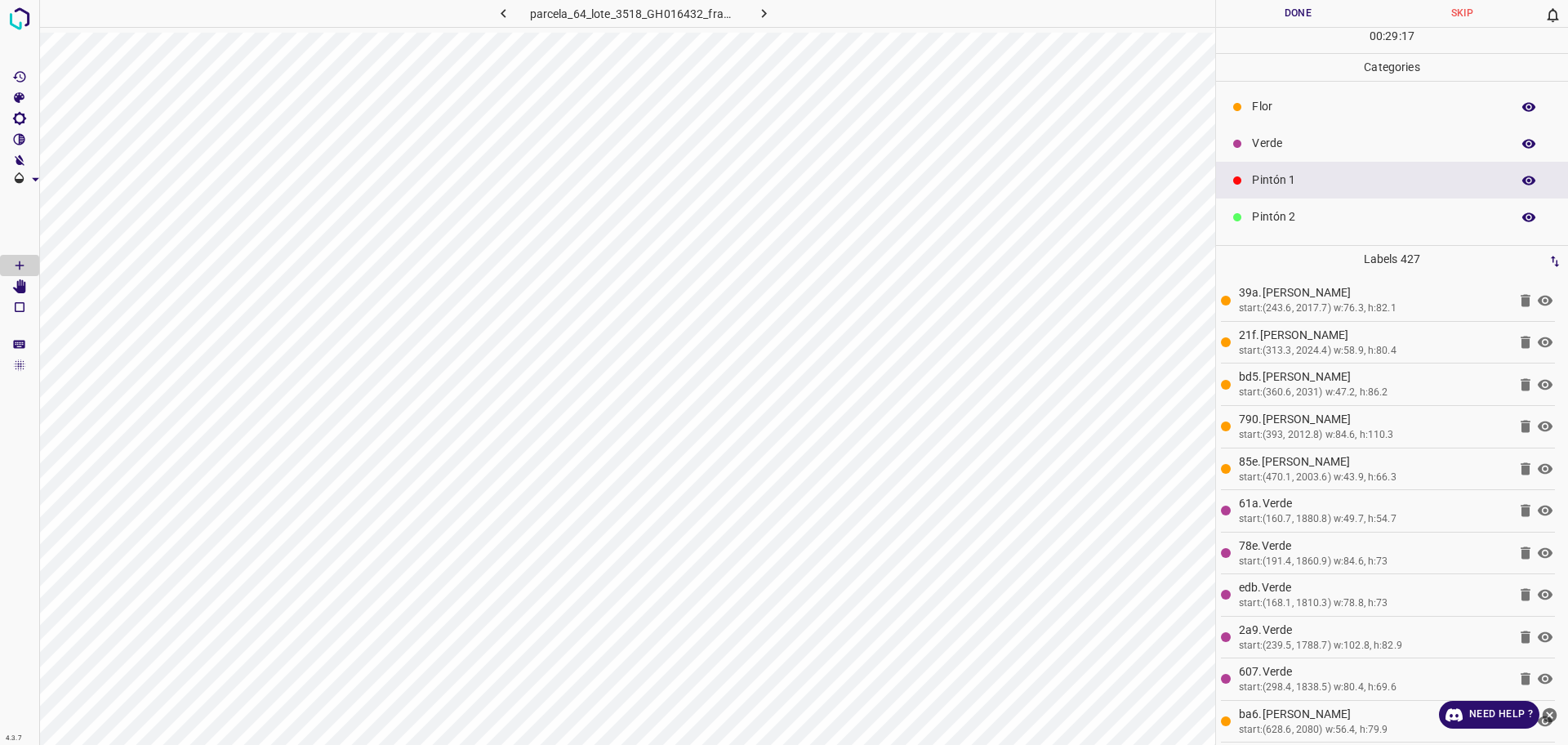
click at [1259, 154] on div "Verde" at bounding box center [1391, 143] width 352 height 36
